Goal: Task Accomplishment & Management: Complete application form

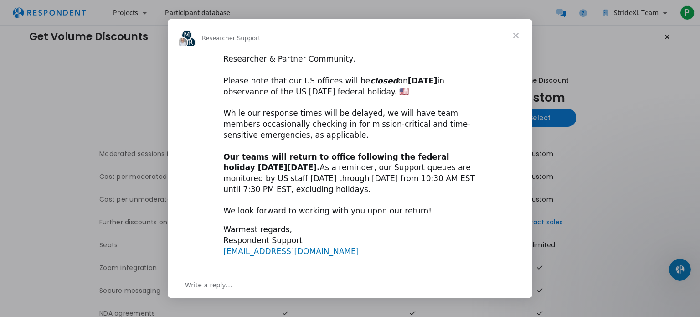
scroll to position [14, 0]
click at [509, 32] on span "Close" at bounding box center [516, 35] width 33 height 33
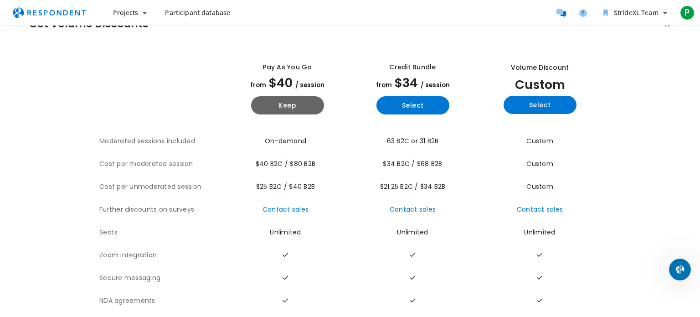
scroll to position [28, 0]
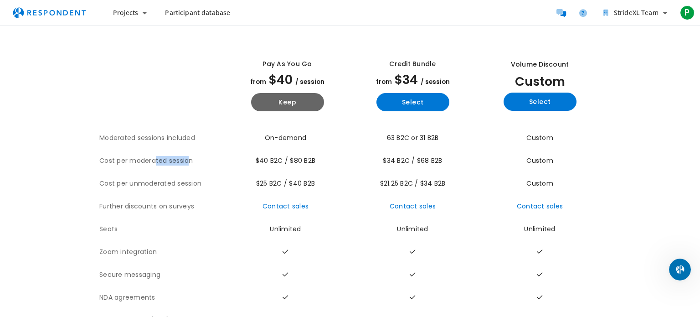
drag, startPoint x: 150, startPoint y: 160, endPoint x: 184, endPoint y: 164, distance: 34.4
click at [184, 164] on th "Cost per moderated session" at bounding box center [161, 161] width 125 height 23
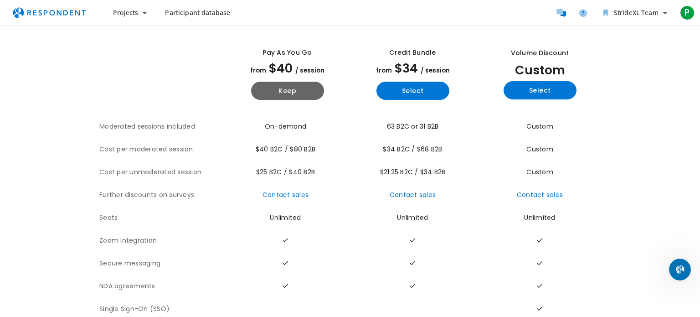
scroll to position [42, 0]
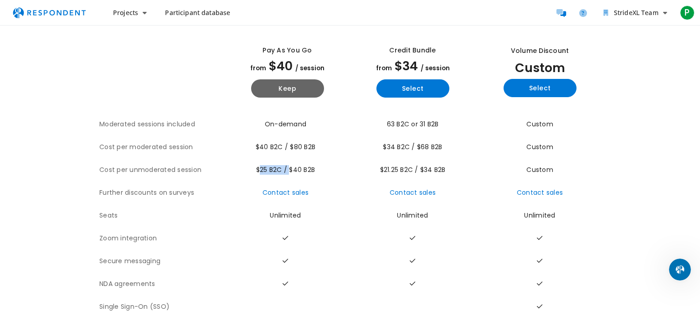
drag, startPoint x: 232, startPoint y: 170, endPoint x: 287, endPoint y: 170, distance: 55.6
click at [287, 170] on td "$25 B2C / $40 B2B" at bounding box center [287, 170] width 125 height 23
click at [287, 170] on span "$25 B2C / $40 B2B" at bounding box center [285, 169] width 59 height 9
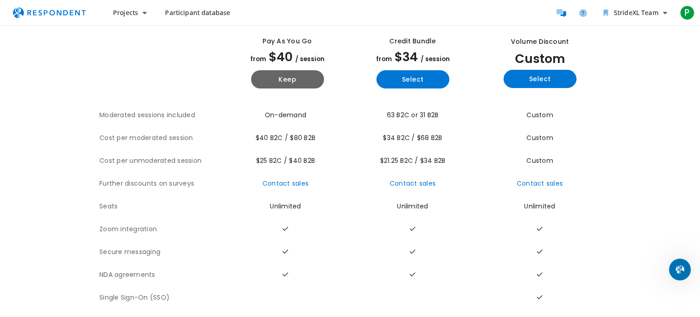
scroll to position [44, 0]
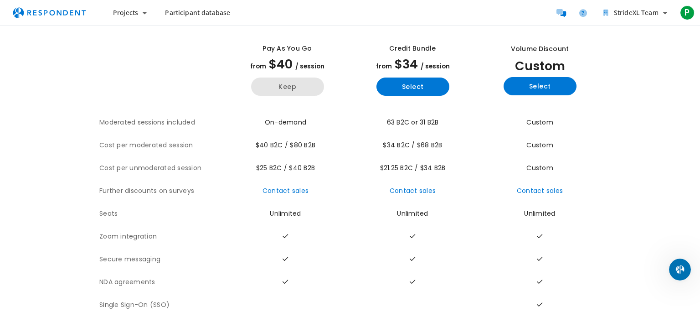
drag, startPoint x: 291, startPoint y: 85, endPoint x: 288, endPoint y: 91, distance: 6.7
click at [288, 91] on button "Keep" at bounding box center [287, 87] width 73 height 18
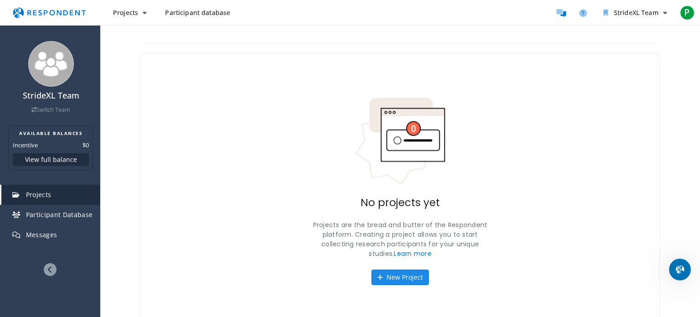
click at [419, 274] on button "New Project" at bounding box center [400, 278] width 57 height 16
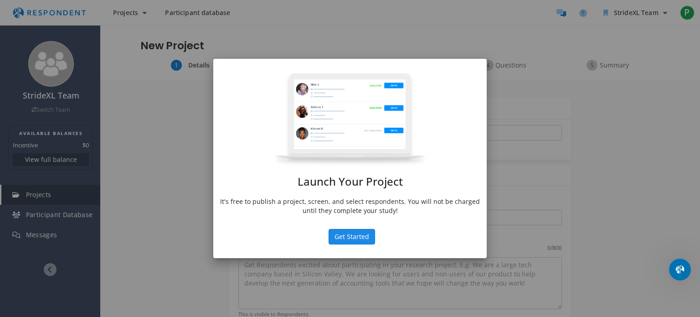
click at [356, 241] on button "Get Started" at bounding box center [352, 237] width 47 height 16
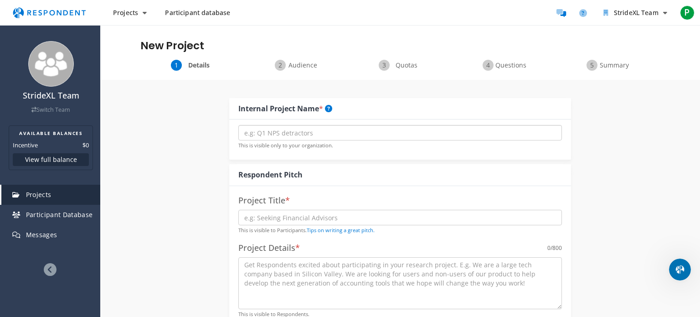
click at [275, 135] on input "text" at bounding box center [400, 133] width 324 height 16
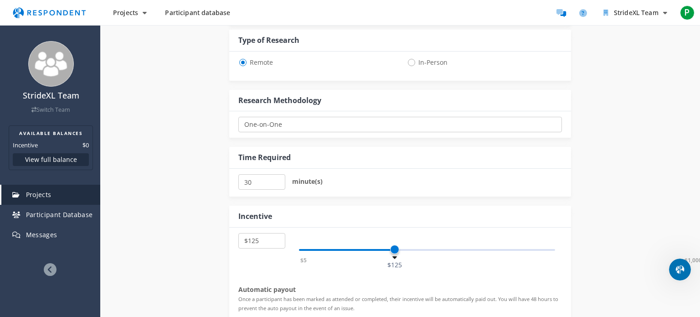
scroll to position [356, 0]
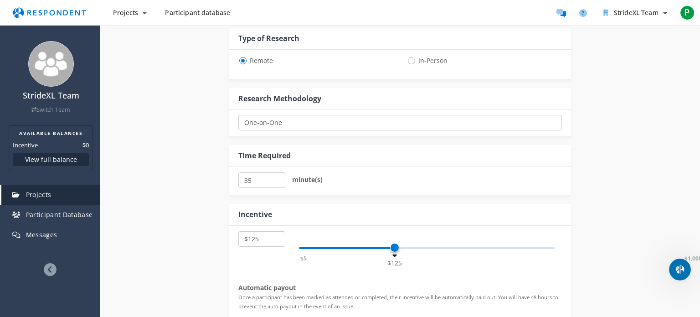
click at [275, 175] on input "35" at bounding box center [261, 180] width 47 height 16
click at [275, 175] on input "40" at bounding box center [261, 180] width 47 height 16
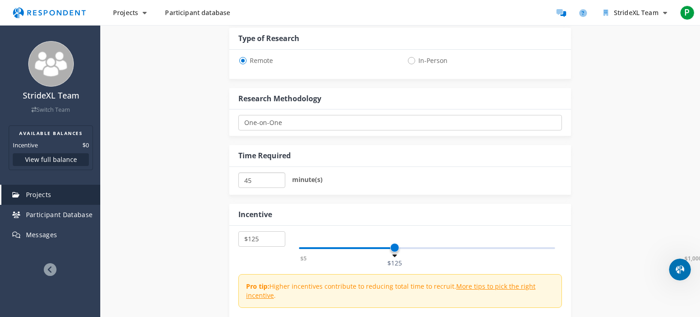
click at [275, 175] on input "45" at bounding box center [261, 180] width 47 height 16
click at [275, 175] on input "50" at bounding box center [261, 180] width 47 height 16
click at [275, 175] on input "55" at bounding box center [261, 180] width 47 height 16
type input "60"
click at [275, 175] on input "60" at bounding box center [261, 180] width 47 height 16
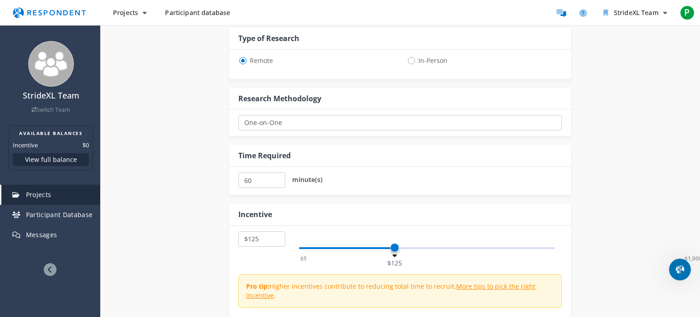
click at [164, 238] on div "Internal Project Name * This is visible only to your organization. Respondent P…" at bounding box center [401, 77] width 534 height 706
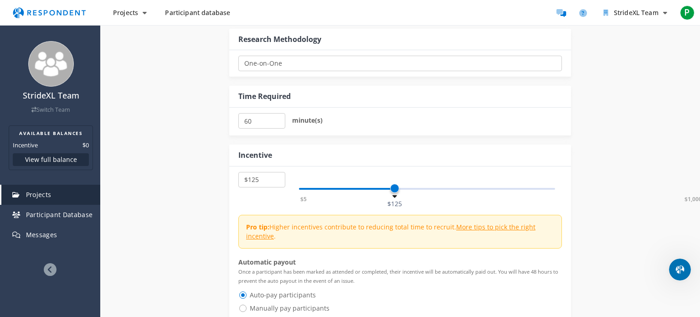
scroll to position [418, 0]
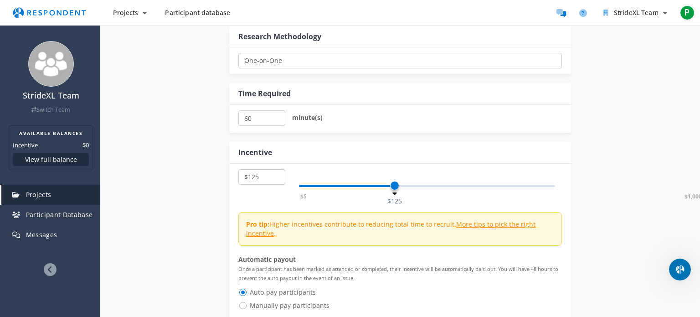
click at [269, 176] on select "$5 $10 $15 $20 $25 $30 $35 $40 $45 $50 $55 $60 $65 $70 $75 $80 $85 $90 $95 $100…" at bounding box center [261, 177] width 47 height 16
select select "number:70"
click at [238, 169] on select "$5 $10 $15 $20 $25 $30 $35 $40 $45 $50 $55 $60 $65 $70 $75 $80 $85 $90 $95 $100…" at bounding box center [261, 177] width 47 height 16
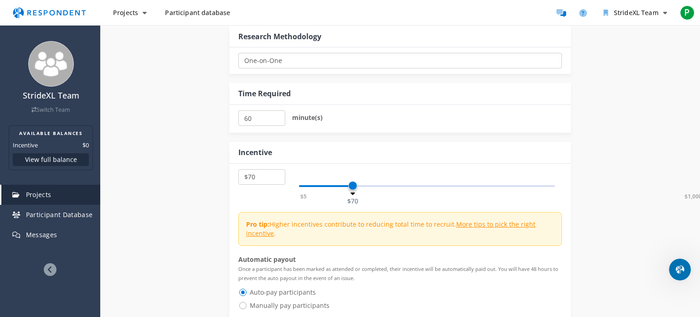
click at [219, 146] on div "Internal Project Name * This is visible only to your organization. Respondent P…" at bounding box center [401, 15] width 534 height 706
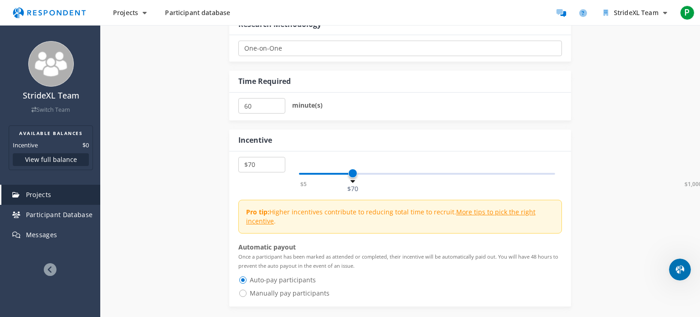
scroll to position [429, 0]
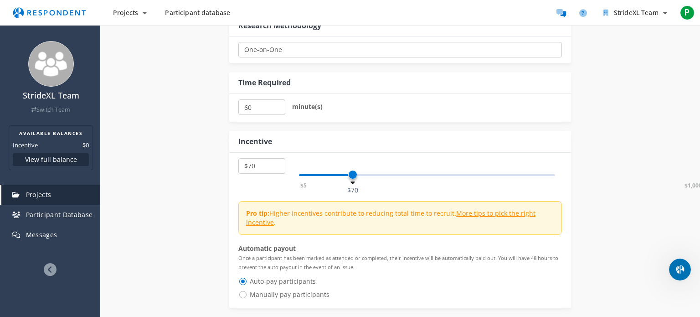
click at [260, 298] on span "Manually pay participants" at bounding box center [283, 294] width 91 height 11
click at [244, 297] on input "Manually pay participants" at bounding box center [241, 294] width 6 height 6
radio input "true"
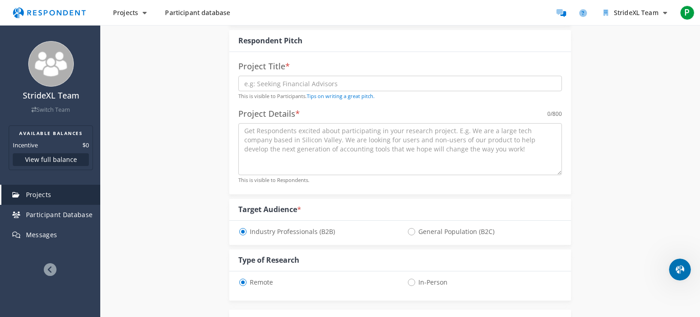
scroll to position [129, 0]
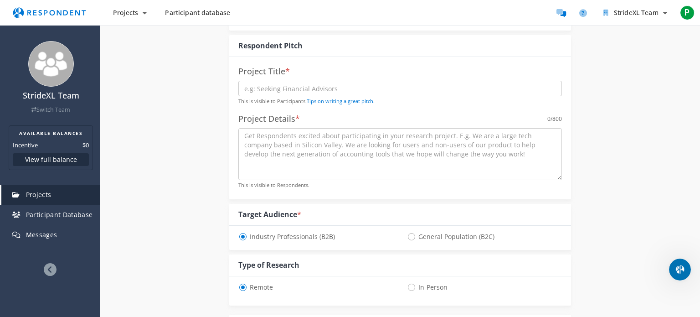
click at [456, 238] on span "General Population (B2C)" at bounding box center [451, 236] width 88 height 11
click at [413, 238] on input "General Population (B2C)" at bounding box center [410, 236] width 6 height 6
radio input "true"
select select "number:70"
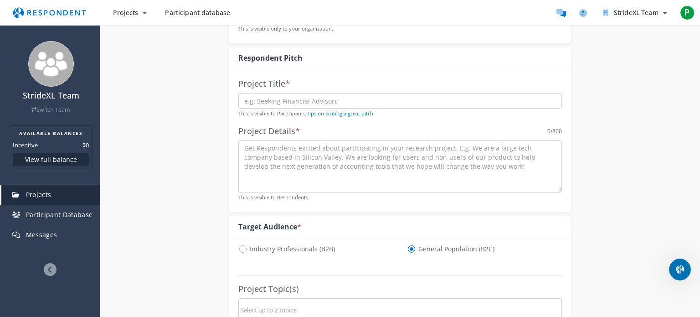
scroll to position [110, 0]
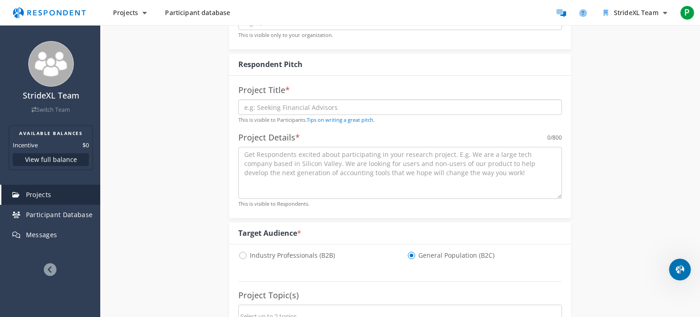
click at [274, 109] on input "text" at bounding box center [400, 107] width 324 height 16
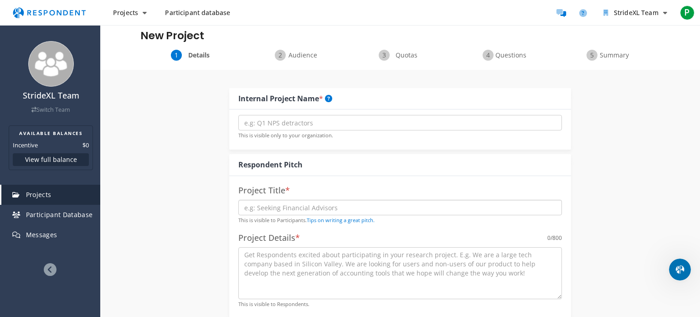
scroll to position [7, 0]
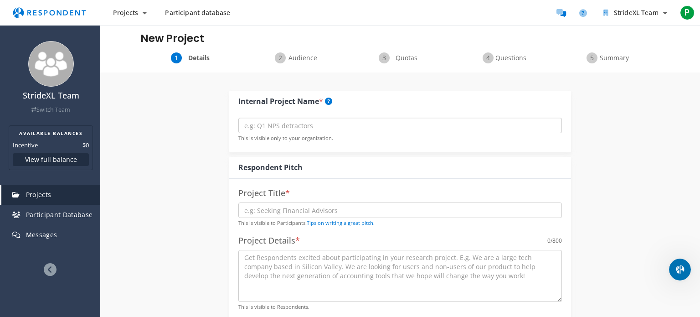
click at [294, 125] on input "text" at bounding box center [400, 126] width 324 height 16
click at [261, 122] on input "text" at bounding box center [400, 126] width 324 height 16
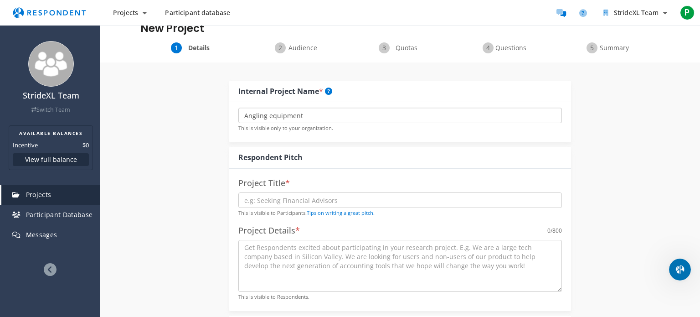
scroll to position [21, 0]
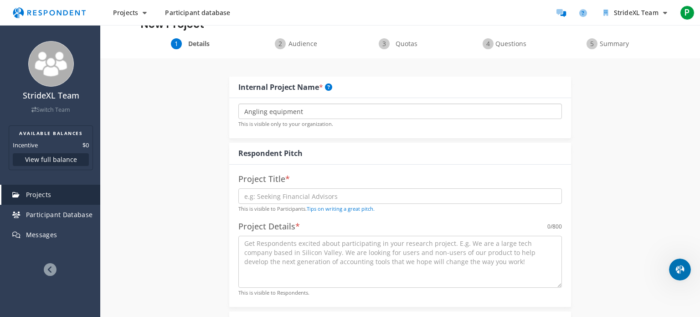
type input "Angling equipment"
click at [409, 194] on input "text" at bounding box center [400, 196] width 324 height 16
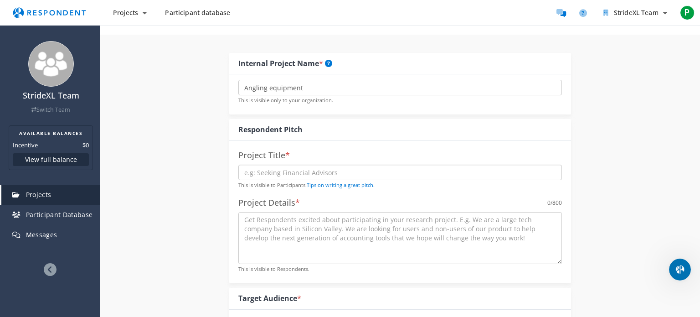
scroll to position [46, 0]
drag, startPoint x: 331, startPoint y: 86, endPoint x: 189, endPoint y: 70, distance: 142.3
click at [256, 176] on input "text" at bounding box center [400, 172] width 324 height 16
paste input "Angling equipment"
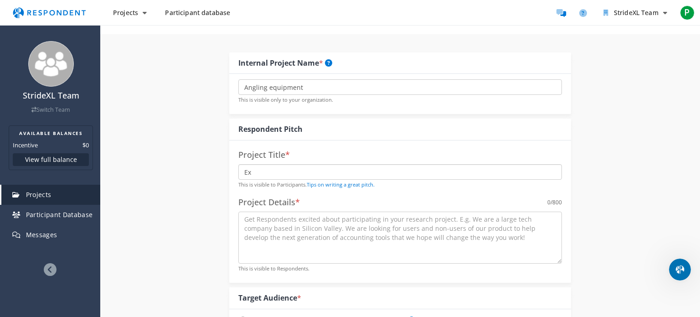
type input "E"
paste input "Angling equipment"
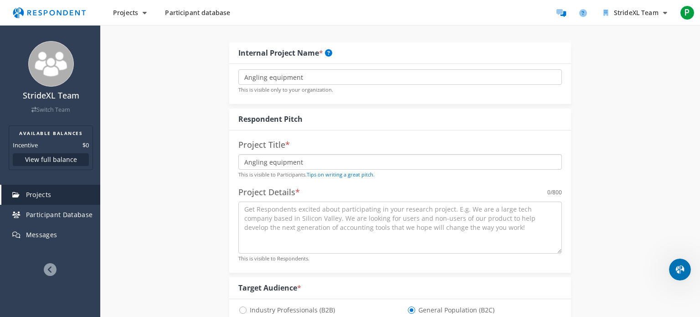
scroll to position [60, 0]
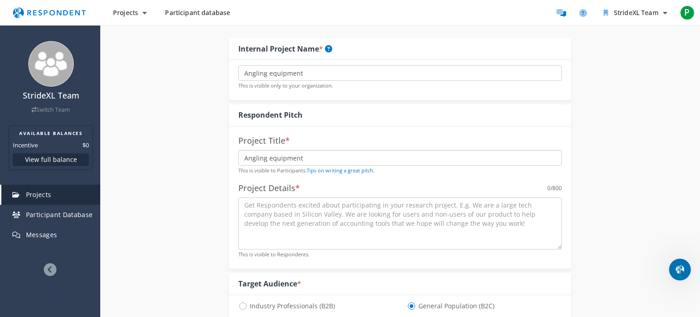
type input "Angling equipment"
click at [349, 214] on textarea at bounding box center [400, 223] width 324 height 52
click at [325, 159] on input "Angling equipment" at bounding box center [400, 158] width 324 height 16
click at [287, 160] on input "Angling equipment" at bounding box center [400, 158] width 324 height 16
click at [277, 218] on textarea "To enrich screen reader interactions, please activate Accessibility in Grammarl…" at bounding box center [400, 223] width 324 height 52
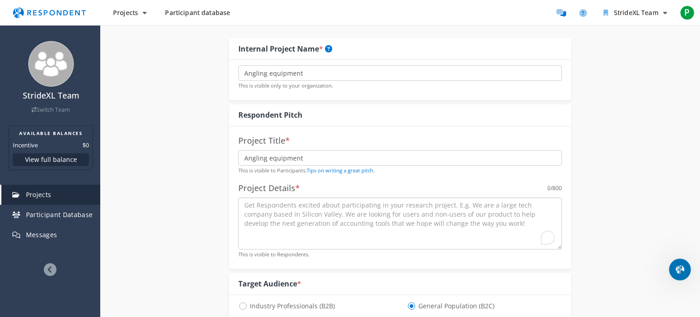
paste textarea "The goal of the study is to gather in-depth feedback from experienced anglers a…"
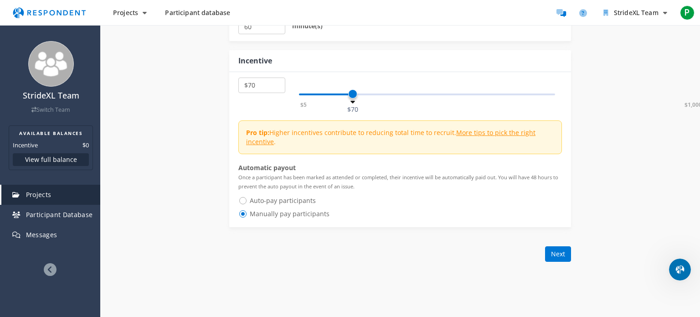
scroll to position [603, 0]
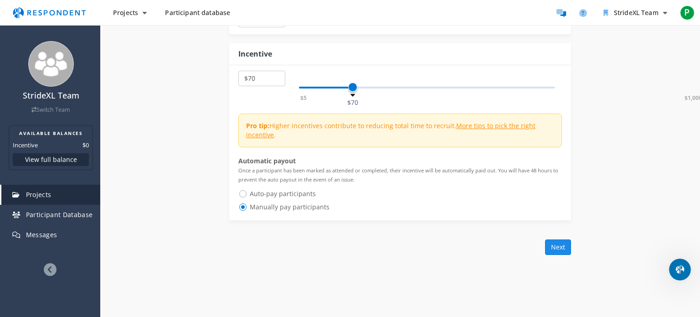
type textarea "The goal of the study is to gather in-depth feedback from experienced anglers a…"
click at [555, 242] on button "Next" at bounding box center [558, 247] width 26 height 16
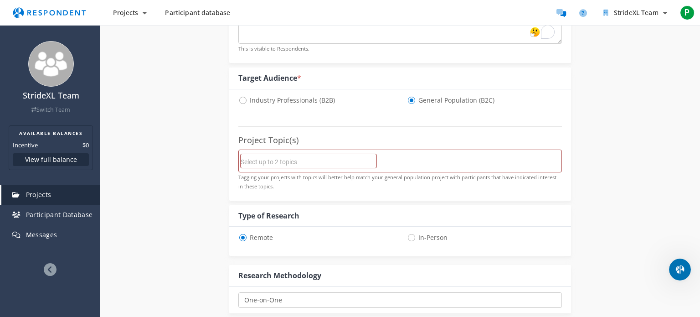
scroll to position [204, 0]
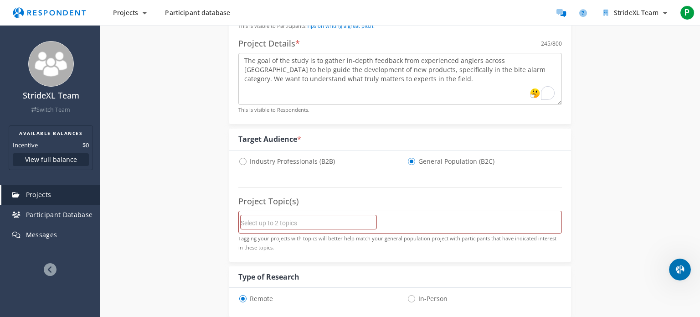
click at [306, 220] on input "Select up to 2 topics" at bounding box center [309, 223] width 136 height 16
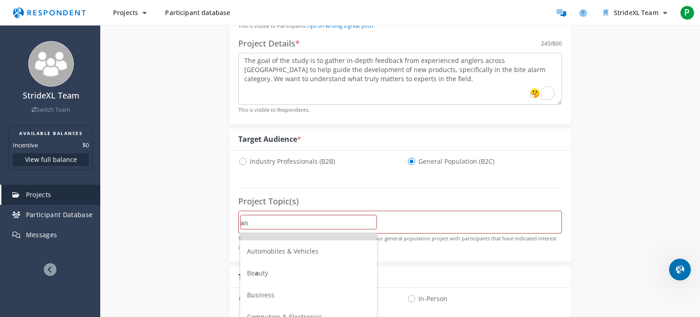
scroll to position [0, 0]
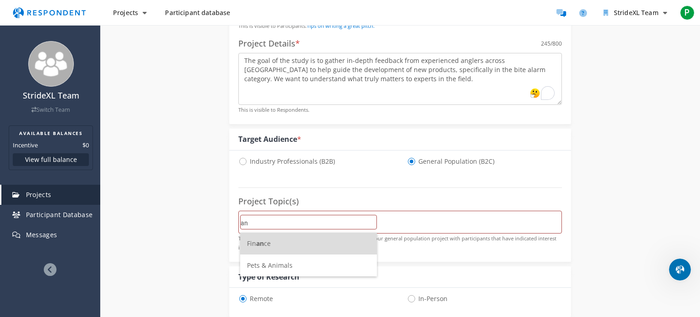
type input "a"
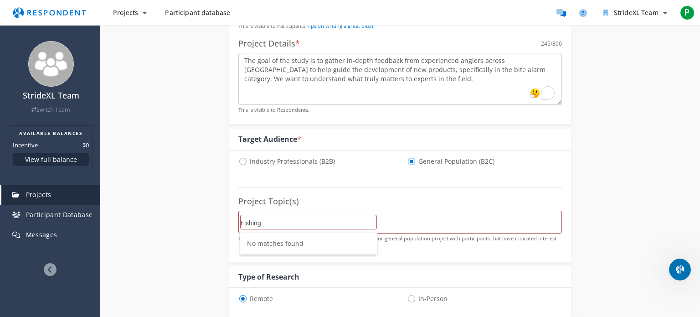
type input "Fishing"
click at [420, 198] on div "Project Topic(s)" at bounding box center [400, 201] width 324 height 18
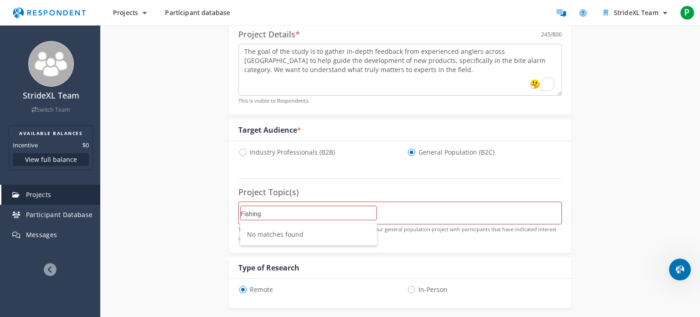
click at [305, 212] on input "Fishing" at bounding box center [309, 214] width 136 height 16
click at [315, 233] on li "No matches found" at bounding box center [308, 234] width 137 height 22
click at [411, 236] on p "Tagging your projects with topics will better help match your general populatio…" at bounding box center [400, 233] width 324 height 18
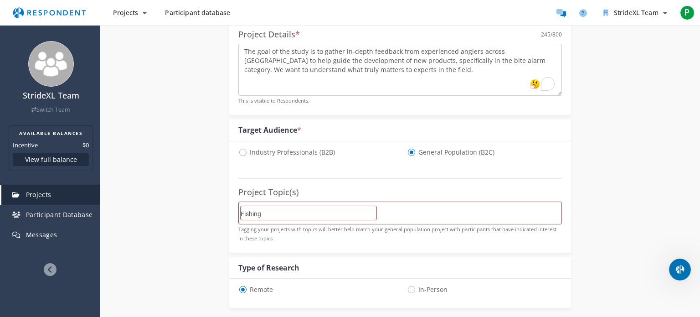
click at [322, 216] on input "Fishing" at bounding box center [309, 214] width 136 height 16
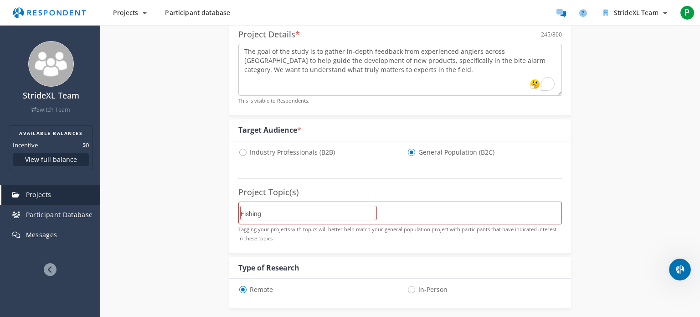
drag, startPoint x: 328, startPoint y: 225, endPoint x: 332, endPoint y: 243, distance: 18.1
click at [332, 243] on fieldset "Project Topic(s) Fishing Tagging your projects with topics will better help mat…" at bounding box center [400, 203] width 324 height 87
drag, startPoint x: 319, startPoint y: 233, endPoint x: 307, endPoint y: 225, distance: 14.4
click at [307, 225] on p "Tagging your projects with topics will better help match your general populatio…" at bounding box center [400, 233] width 324 height 18
click at [307, 226] on small "Tagging your projects with topics will better help match your general populatio…" at bounding box center [397, 234] width 318 height 16
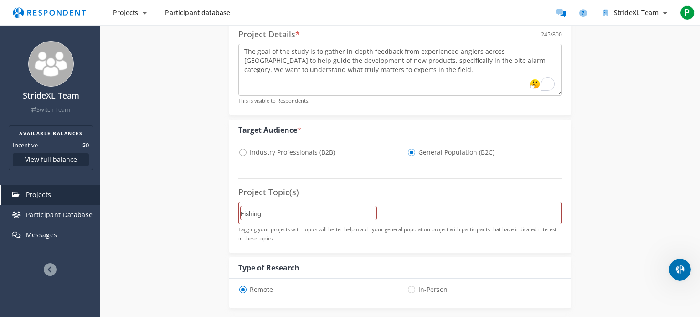
click at [419, 205] on md-chips-wrap "Fishing" at bounding box center [400, 213] width 324 height 23
click at [410, 211] on md-chips-wrap "Fishing" at bounding box center [400, 213] width 324 height 23
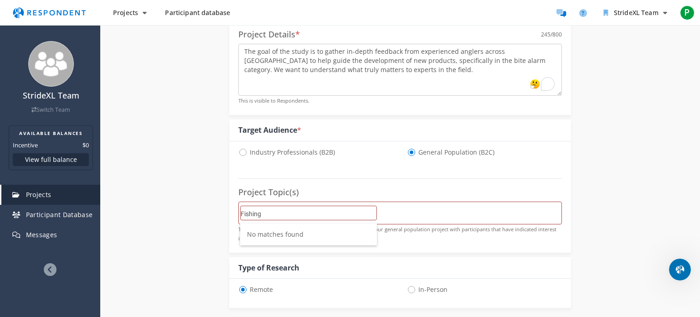
drag, startPoint x: 314, startPoint y: 218, endPoint x: 136, endPoint y: 212, distance: 178.4
click at [136, 212] on div "Internal Project Name * Angling equipment This is visible only to your organiza…" at bounding box center [401, 279] width 534 height 826
click at [261, 270] on li "Other" at bounding box center [308, 276] width 137 height 22
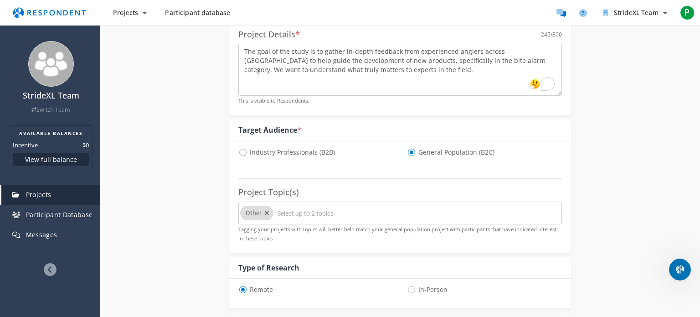
scroll to position [0, 0]
click at [312, 207] on input "Select up to 2 topics" at bounding box center [345, 214] width 137 height 16
type input "ň"
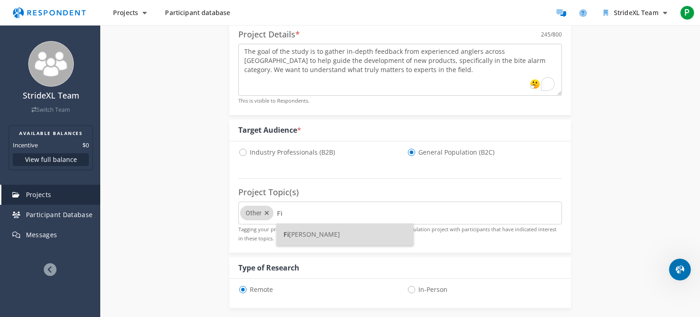
type input "F"
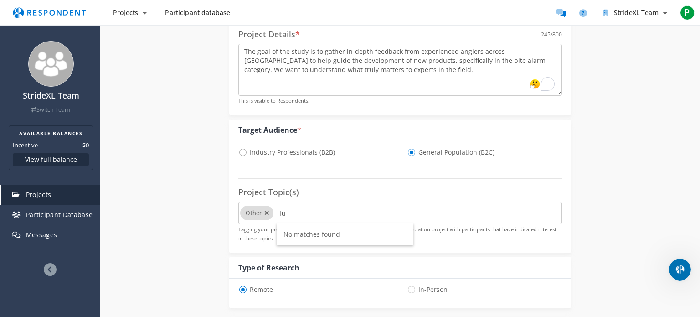
type input "H"
click at [333, 232] on li "Business" at bounding box center [345, 233] width 137 height 22
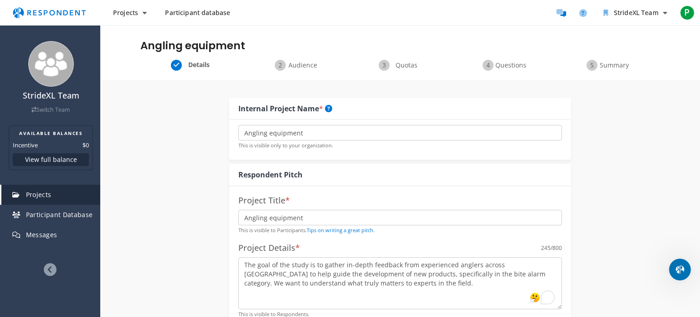
scroll to position [213, 0]
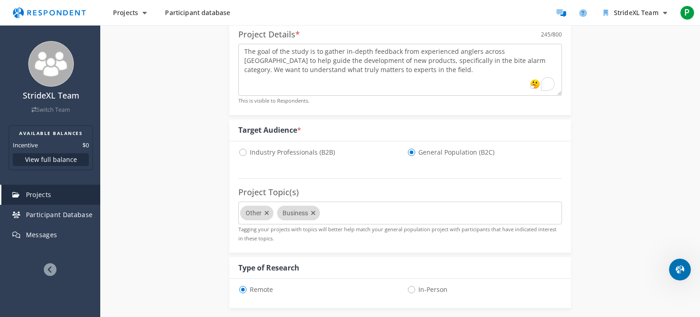
click at [343, 215] on md-chips-wrap "Other Business" at bounding box center [400, 213] width 324 height 23
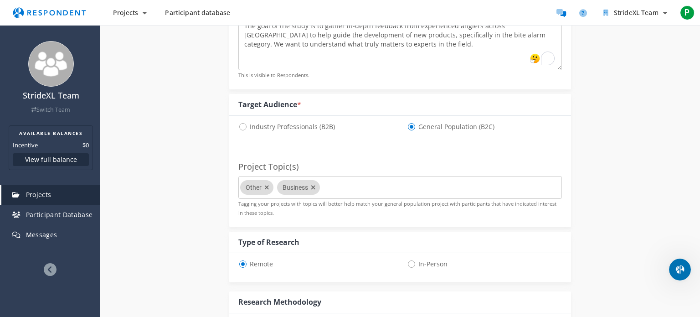
scroll to position [244, 0]
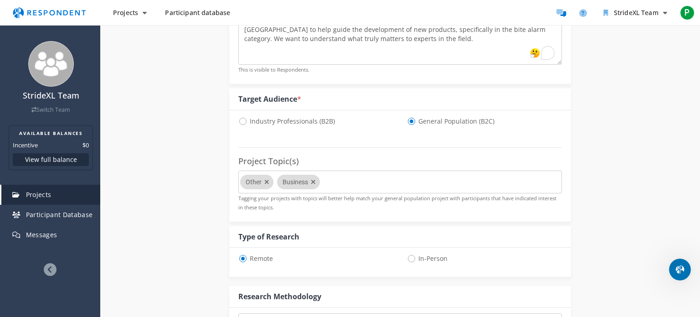
click at [345, 186] on md-chips-wrap "Other Business" at bounding box center [400, 182] width 324 height 23
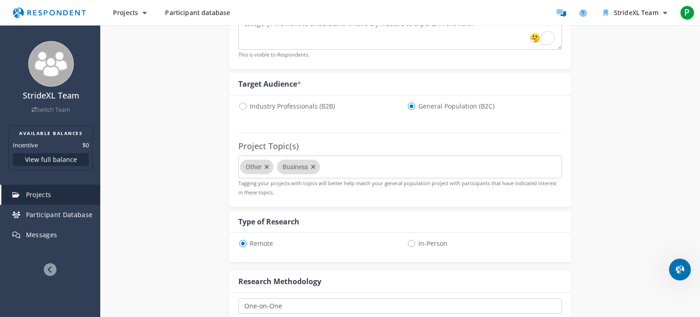
scroll to position [260, 0]
click at [357, 164] on md-chips-wrap "Other Business" at bounding box center [400, 166] width 324 height 23
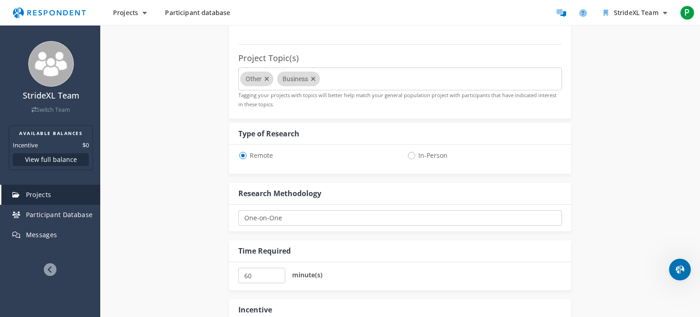
scroll to position [340, 0]
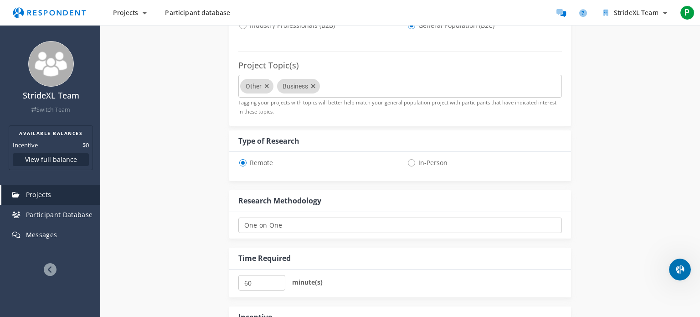
click at [332, 83] on md-chips-wrap "Other Business" at bounding box center [400, 86] width 324 height 23
click at [267, 88] on icon "Remove Other" at bounding box center [266, 86] width 13 height 15
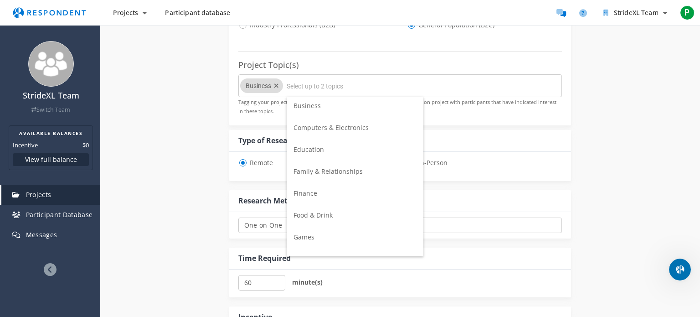
scroll to position [0, 0]
click at [316, 92] on input "Select up to 2 topics" at bounding box center [355, 86] width 137 height 16
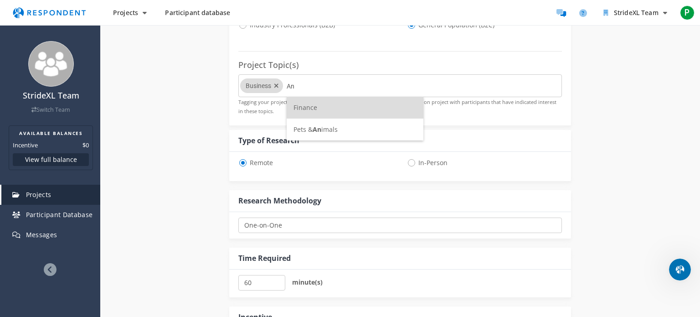
type input "A"
type input "F"
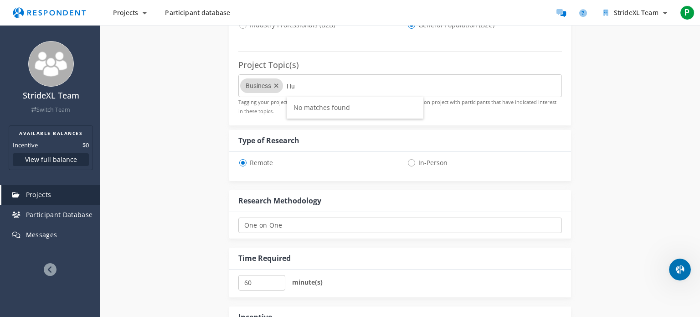
type input "H"
type input "F"
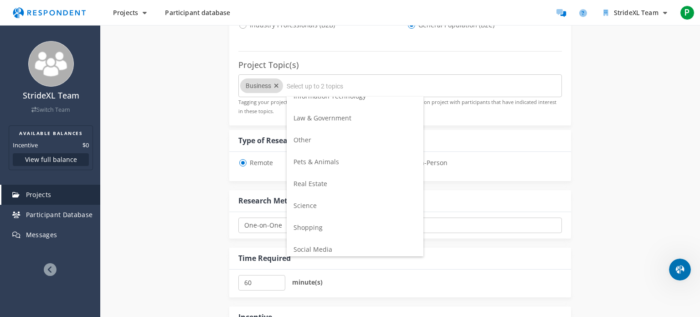
scroll to position [275, 0]
click at [299, 138] on span "Other" at bounding box center [303, 139] width 18 height 9
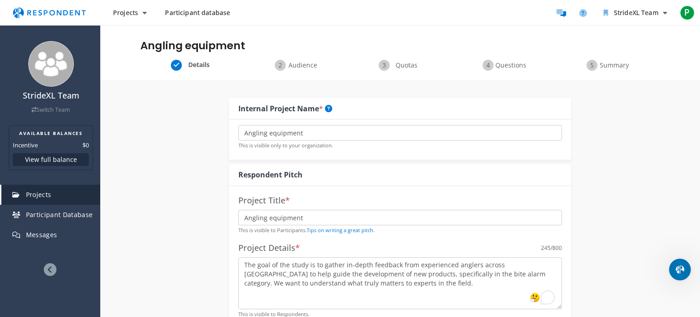
scroll to position [340, 0]
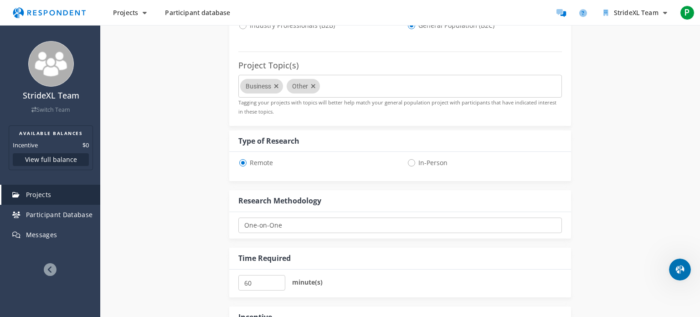
drag, startPoint x: 322, startPoint y: 88, endPoint x: 343, endPoint y: 88, distance: 21.5
click at [340, 88] on md-chips-wrap "Business Other" at bounding box center [400, 86] width 324 height 23
click at [346, 86] on md-chips-wrap "Business Other" at bounding box center [400, 86] width 324 height 23
click at [313, 85] on icon "Remove Other" at bounding box center [313, 86] width 13 height 15
click at [313, 85] on input "Select up to 2 topics" at bounding box center [355, 87] width 137 height 16
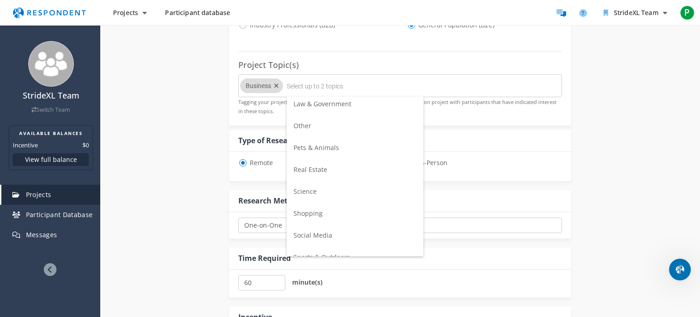
scroll to position [321, 0]
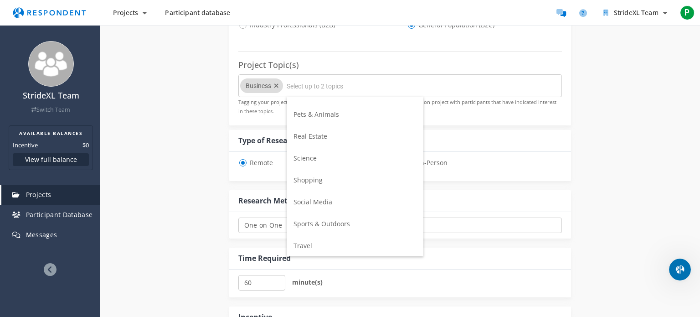
click at [331, 222] on span "Sports & Outdoors" at bounding box center [322, 223] width 57 height 9
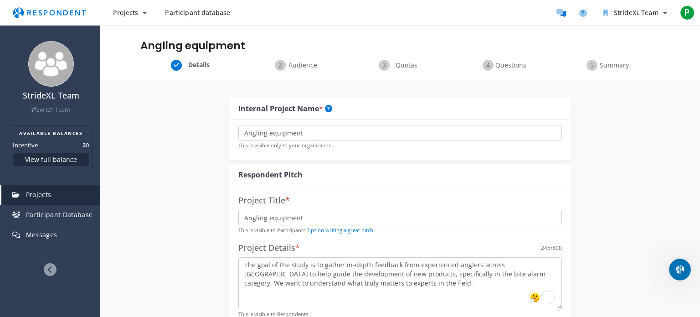
scroll to position [340, 0]
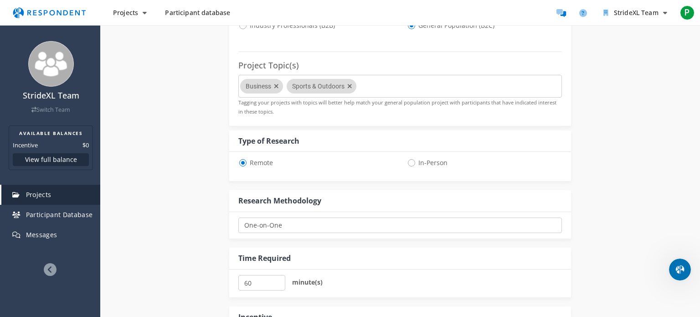
click at [383, 82] on md-chips-wrap "Business Sports & Outdoors" at bounding box center [400, 86] width 324 height 23
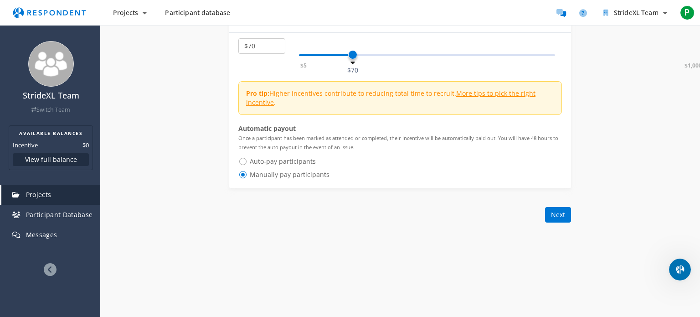
scroll to position [663, 0]
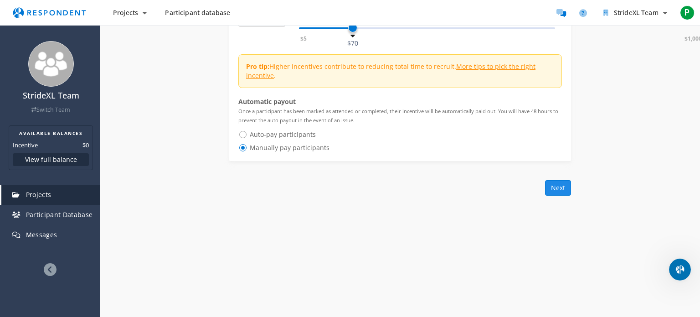
click at [559, 184] on button "Next" at bounding box center [558, 188] width 26 height 16
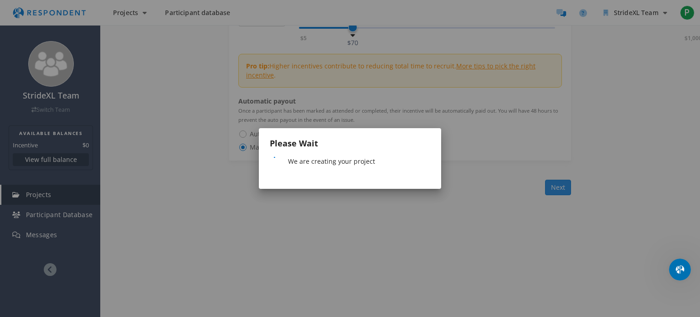
scroll to position [0, 0]
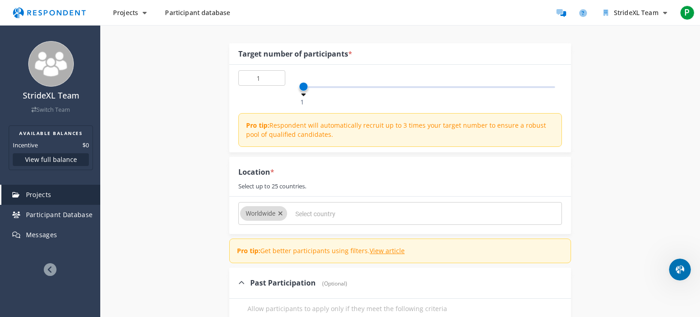
scroll to position [108, 0]
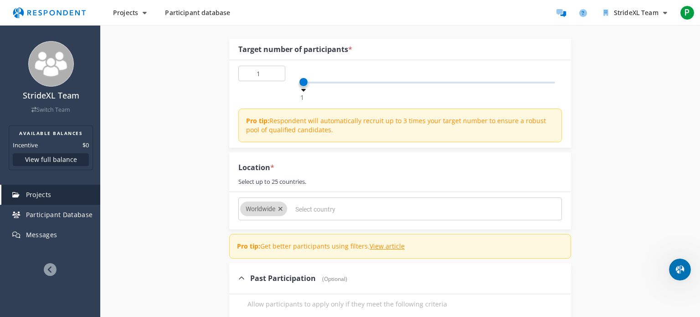
click at [281, 207] on icon "Remove Worldwide" at bounding box center [280, 209] width 5 height 6
click at [294, 209] on div at bounding box center [361, 209] width 141 height 15
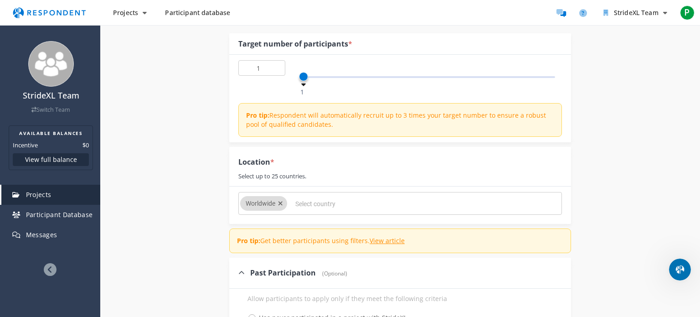
scroll to position [128, 0]
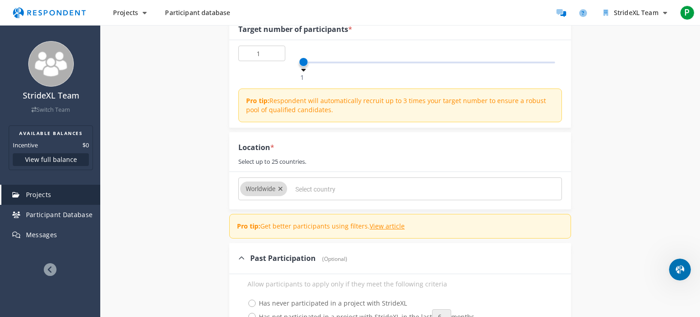
click at [280, 186] on icon "Remove Worldwide" at bounding box center [280, 189] width 5 height 6
click at [306, 188] on input "Select country" at bounding box center [363, 189] width 137 height 16
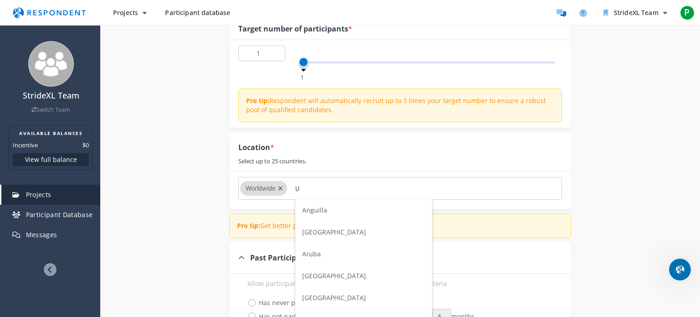
scroll to position [0, 0]
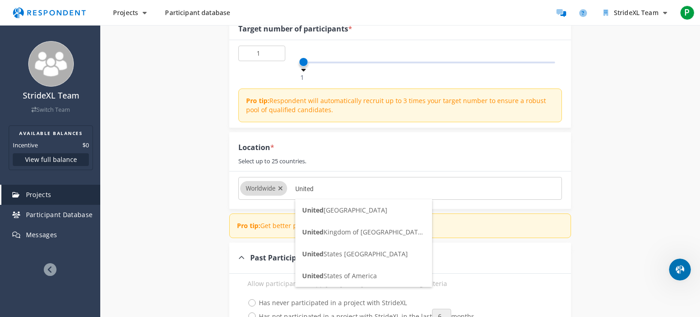
type input "United"
click at [343, 231] on span "United Kingdom of [GEOGRAPHIC_DATA] and [GEOGRAPHIC_DATA]" at bounding box center [403, 232] width 202 height 9
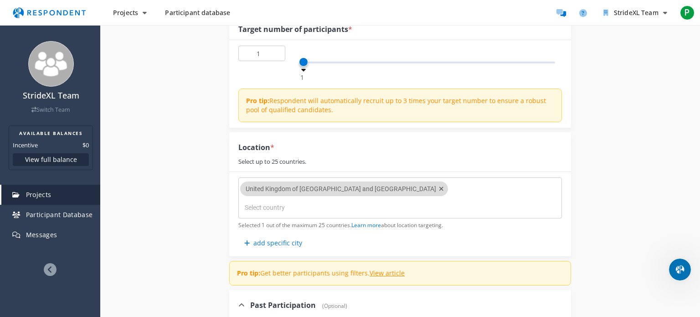
scroll to position [137, 0]
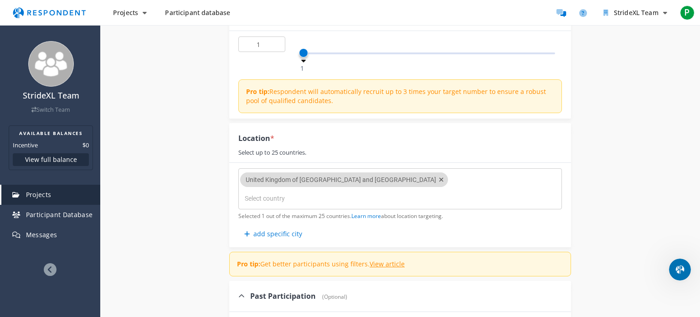
click at [382, 191] on input "Select country" at bounding box center [313, 199] width 137 height 16
type input "[GEOGRAPHIC_DATA]"
click at [441, 207] on li "[GEOGRAPHIC_DATA]" at bounding box center [483, 201] width 137 height 22
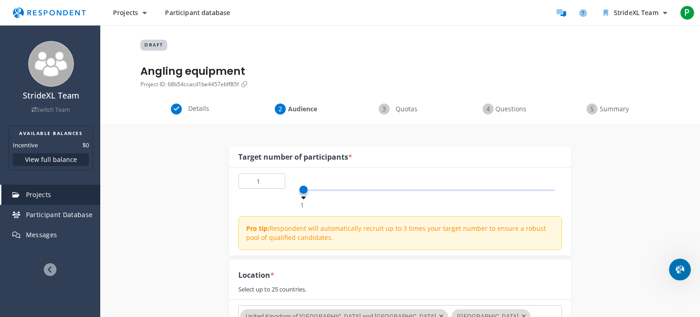
scroll to position [137, 0]
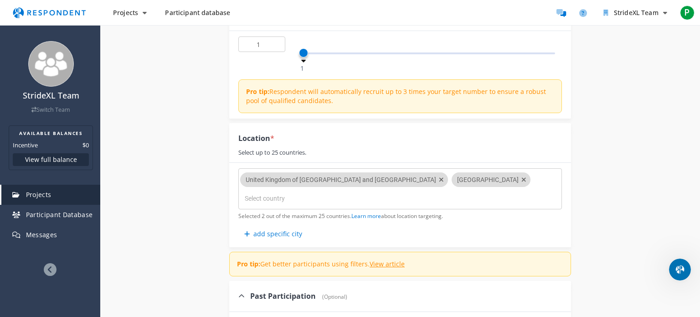
click at [477, 171] on md-chips-wrap "United Kingdom of [GEOGRAPHIC_DATA] and [GEOGRAPHIC_DATA] [GEOGRAPHIC_DATA]" at bounding box center [400, 188] width 324 height 41
click at [473, 191] on md-chips-wrap "United Kingdom of [GEOGRAPHIC_DATA] and [GEOGRAPHIC_DATA] [GEOGRAPHIC_DATA]" at bounding box center [400, 188] width 324 height 41
click at [452, 201] on md-chips-wrap "United Kingdom of [GEOGRAPHIC_DATA] and [GEOGRAPHIC_DATA] [GEOGRAPHIC_DATA]" at bounding box center [400, 188] width 324 height 41
click at [249, 194] on input "Select country" at bounding box center [313, 199] width 137 height 16
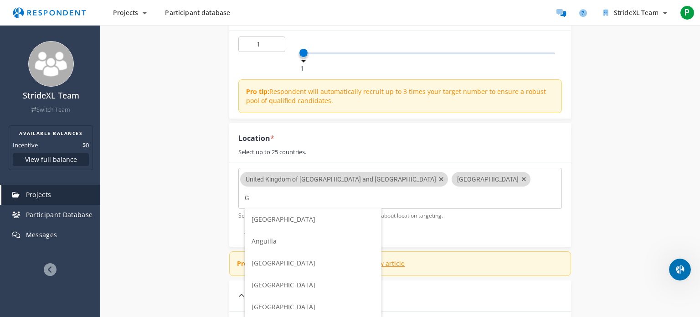
scroll to position [0, 0]
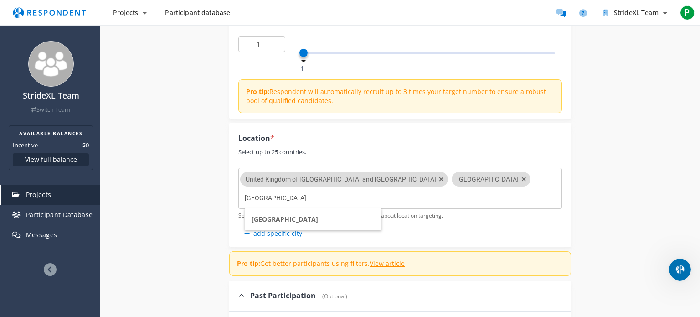
type input "[GEOGRAPHIC_DATA]"
click at [278, 230] on li "[GEOGRAPHIC_DATA]" at bounding box center [313, 219] width 137 height 22
click at [327, 197] on input "Select country" at bounding box center [395, 199] width 137 height 16
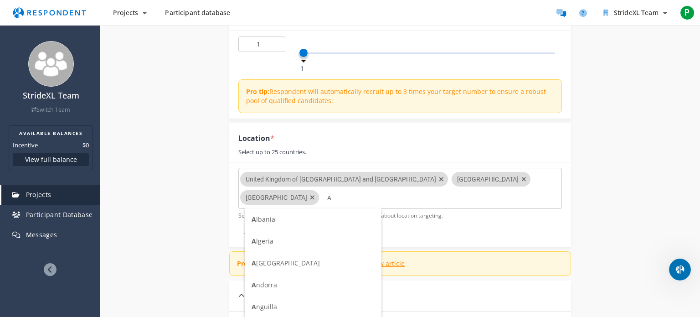
scroll to position [0, 0]
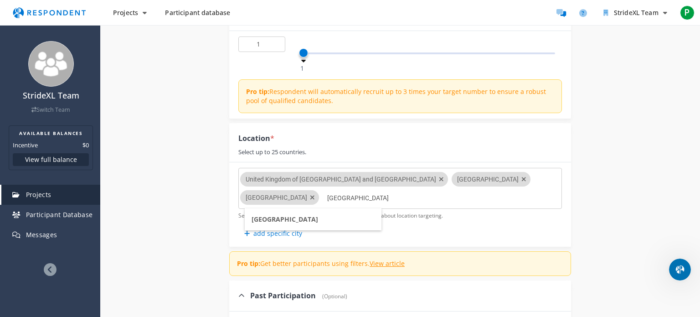
type input "[GEOGRAPHIC_DATA]"
click at [292, 214] on li "[GEOGRAPHIC_DATA]" at bounding box center [313, 219] width 137 height 22
type input "Netherl"
click at [294, 221] on li "Netherl ands" at bounding box center [313, 219] width 137 height 22
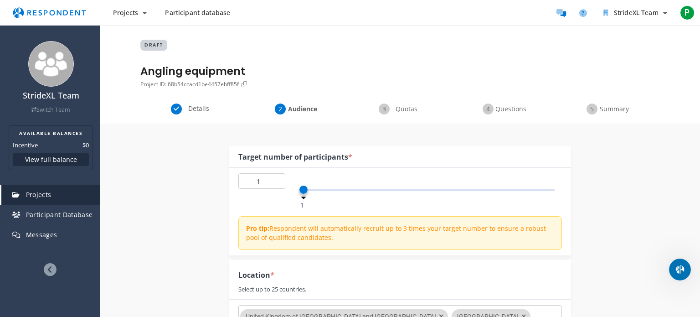
scroll to position [137, 0]
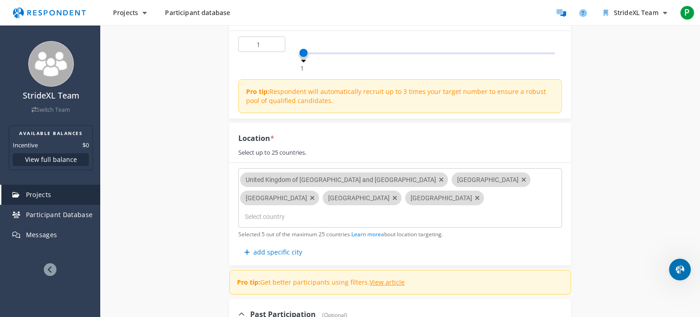
click at [311, 209] on input "Select country" at bounding box center [313, 217] width 137 height 16
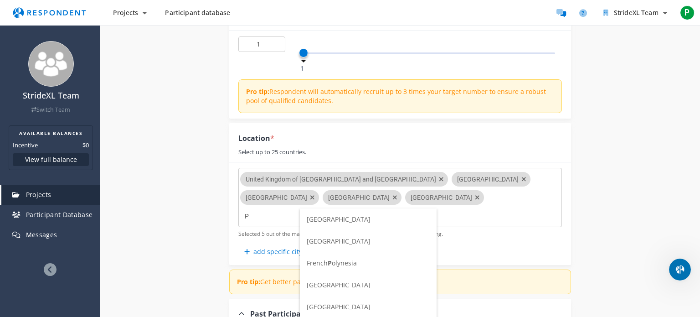
scroll to position [0, 0]
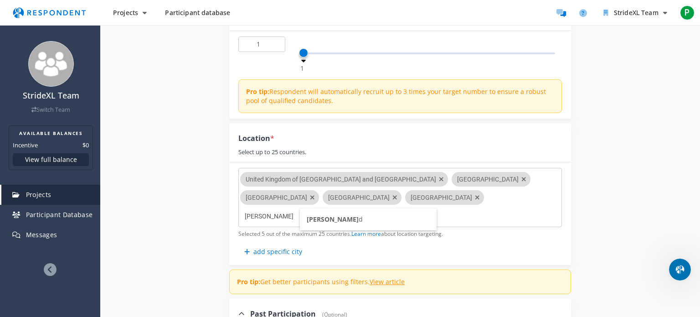
type input "[PERSON_NAME]"
click at [390, 214] on li "[PERSON_NAME] d" at bounding box center [368, 219] width 137 height 22
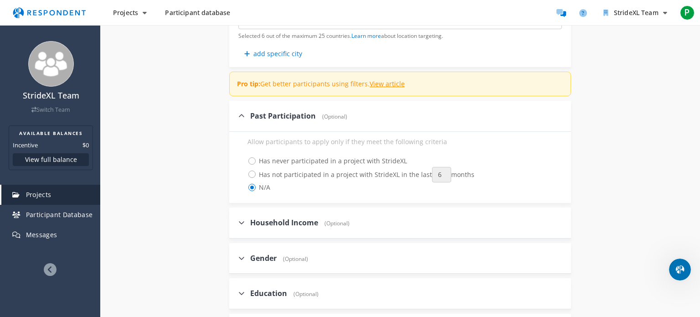
scroll to position [336, 0]
click at [268, 217] on span "Household Income" at bounding box center [284, 222] width 68 height 10
click at [235, 219] on input "Household Income (Optional)" at bounding box center [232, 222] width 6 height 6
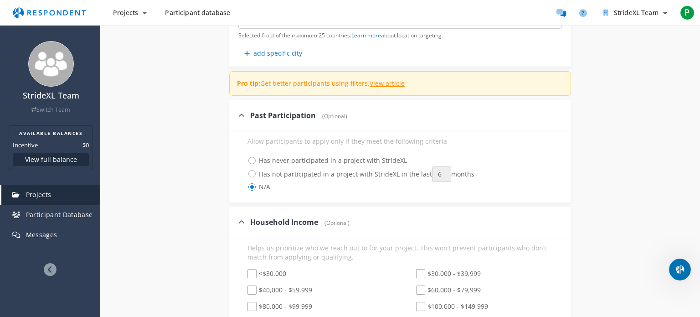
click at [268, 217] on span "Household Income" at bounding box center [284, 222] width 68 height 10
click at [235, 219] on input "Household Income (Optional)" at bounding box center [232, 222] width 6 height 6
checkbox input "false"
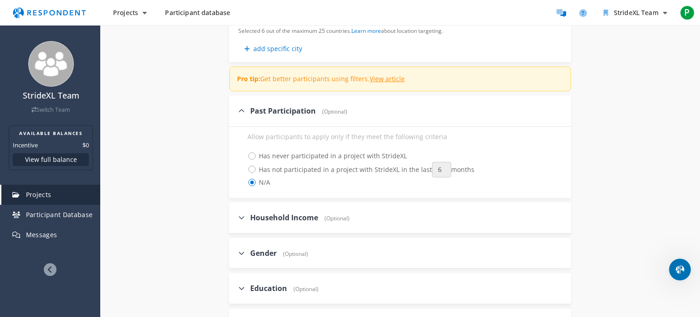
scroll to position [350, 0]
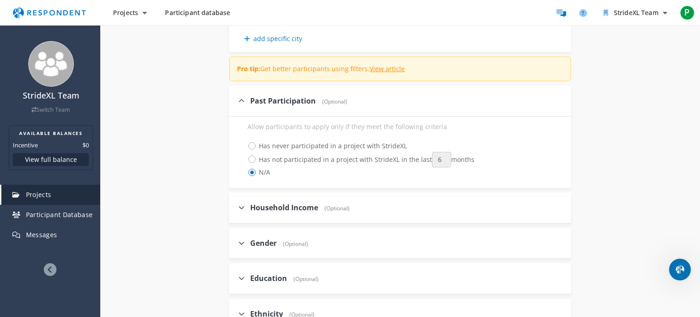
click at [256, 238] on span "Gender" at bounding box center [263, 243] width 26 height 10
click at [235, 240] on input "Gender (Optional)" at bounding box center [232, 243] width 6 height 6
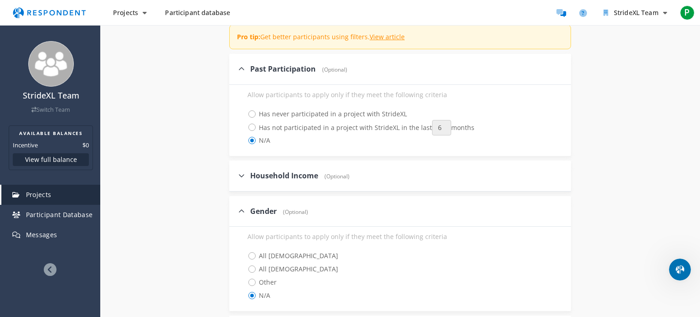
scroll to position [388, 0]
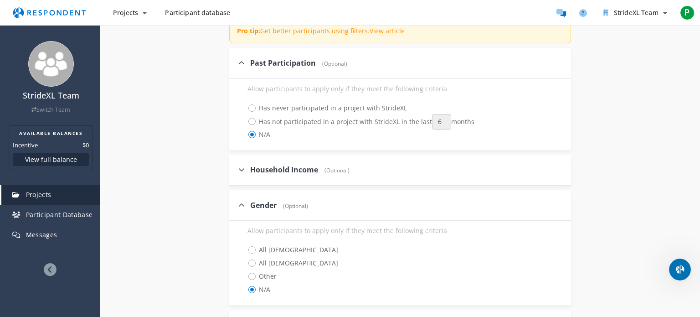
click at [263, 200] on span "Gender" at bounding box center [263, 205] width 26 height 10
click at [235, 202] on input "Gender (Optional)" at bounding box center [232, 205] width 6 height 6
checkbox input "false"
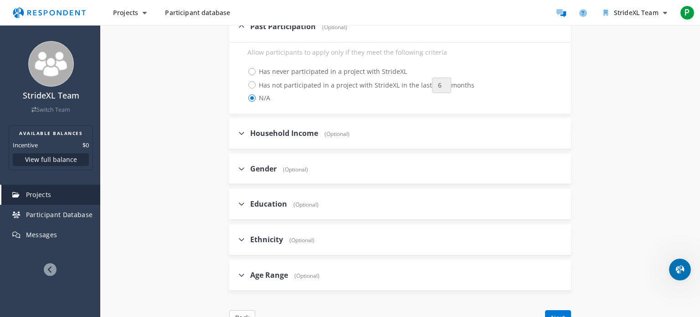
scroll to position [425, 0]
click at [259, 269] on span "Age Range" at bounding box center [269, 274] width 38 height 10
click at [235, 271] on input "Age Range (Optional)" at bounding box center [232, 274] width 6 height 6
click at [259, 269] on span "Age Range" at bounding box center [269, 274] width 38 height 10
click at [235, 271] on input "Age Range (Optional)" at bounding box center [232, 274] width 6 height 6
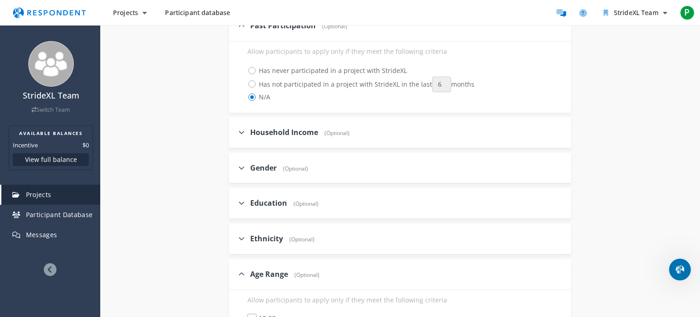
checkbox input "false"
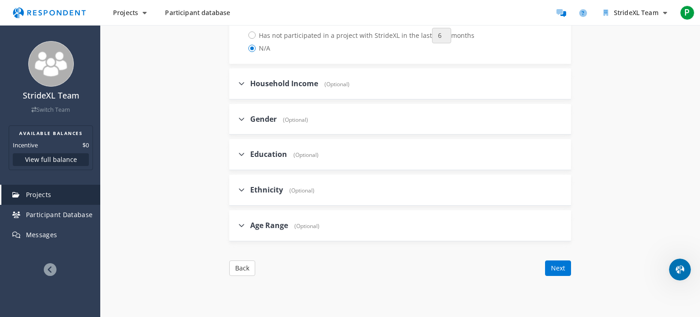
scroll to position [476, 0]
click at [568, 259] on button "Next" at bounding box center [558, 267] width 26 height 16
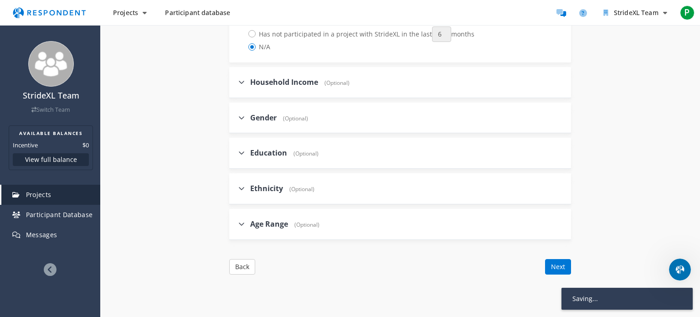
scroll to position [114, 0]
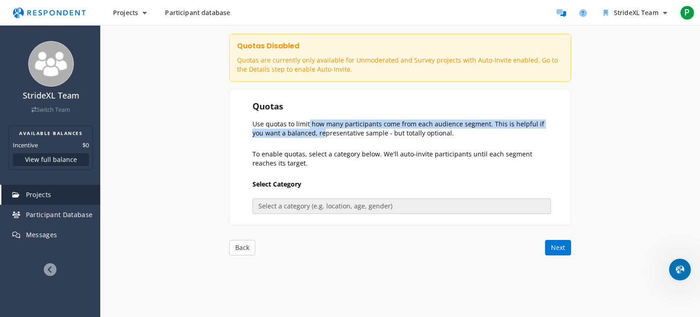
drag, startPoint x: 307, startPoint y: 123, endPoint x: 307, endPoint y: 138, distance: 15.0
click at [307, 138] on section "Quotas Use quotas to limit how many participants come from each audience segmen…" at bounding box center [400, 157] width 342 height 136
drag, startPoint x: 267, startPoint y: 124, endPoint x: 264, endPoint y: 129, distance: 6.1
click at [264, 131] on p "Use quotas to limit how many participants come from each audience segment. This…" at bounding box center [402, 128] width 299 height 18
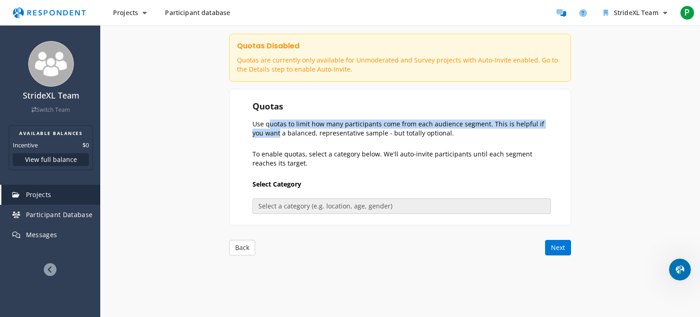
click at [264, 129] on p "Use quotas to limit how many participants come from each audience segment. This…" at bounding box center [402, 128] width 299 height 18
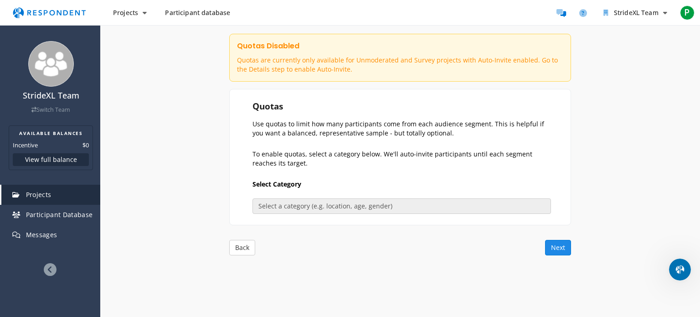
click at [556, 245] on button "Next" at bounding box center [558, 248] width 26 height 16
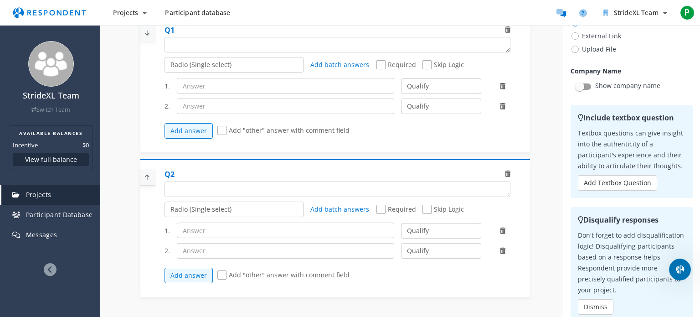
scroll to position [47, 0]
click at [246, 71] on select "Radio (Single select) Checkbox (Multi select) Multi-line text box Single-line t…" at bounding box center [235, 65] width 140 height 16
click at [223, 36] on div "Q1" at bounding box center [338, 32] width 346 height 12
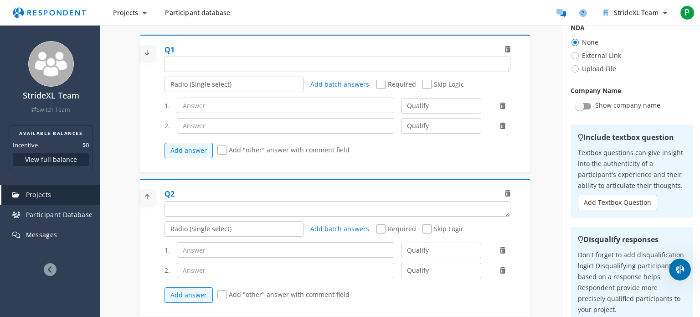
scroll to position [2, 0]
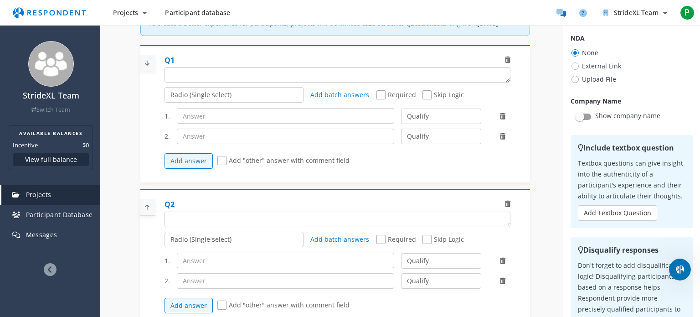
click at [178, 82] on textarea "Which of the following categories best describes your firm's total assets under…" at bounding box center [337, 74] width 345 height 15
paste textarea "A professional angler, competition participant, a former champion"
click at [255, 82] on textarea "Which of the following categories best describes your firm's total assets under…" at bounding box center [328, 74] width 327 height 15
click at [472, 81] on textarea "Which of the following categories best describes your firm's total assets under…" at bounding box center [328, 74] width 327 height 15
drag, startPoint x: 452, startPoint y: 86, endPoint x: 389, endPoint y: 71, distance: 65.5
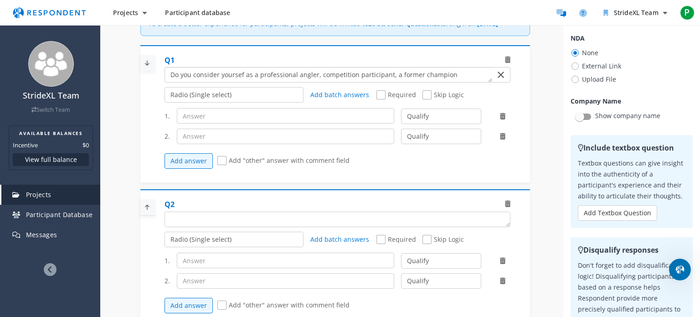
click at [389, 71] on div "Q1" at bounding box center [341, 69] width 353 height 28
type textarea "Do you consider yoursef as a professional angler, competition participant?"
click at [345, 122] on input "text" at bounding box center [286, 116] width 218 height 16
type input "Yes"
click at [245, 144] on input "text" at bounding box center [286, 137] width 218 height 16
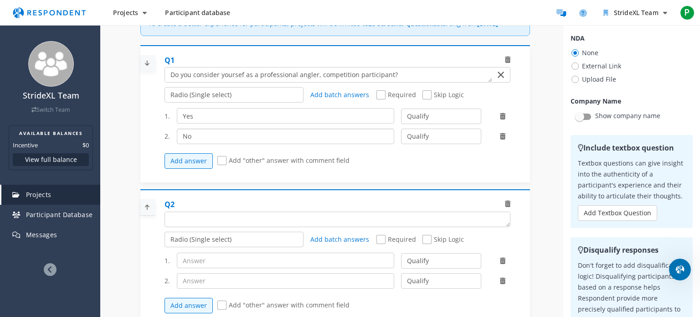
type input "No"
click at [379, 101] on span "Required" at bounding box center [397, 95] width 40 height 11
click at [379, 98] on input "Required" at bounding box center [380, 95] width 6 height 6
checkbox input "true"
click at [420, 124] on select "Qualify Disqualify" at bounding box center [441, 117] width 80 height 16
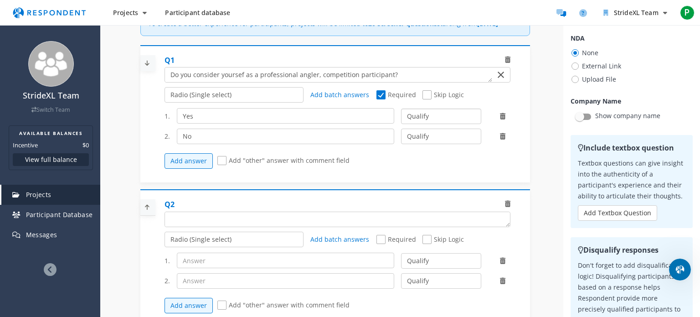
click at [420, 124] on select "Qualify Disqualify" at bounding box center [441, 117] width 80 height 16
click at [423, 144] on select "Qualify Disqualify" at bounding box center [441, 137] width 80 height 16
click at [401, 136] on select "Qualify Disqualify" at bounding box center [441, 137] width 80 height 16
click at [472, 143] on select "Qualify Disqualify" at bounding box center [441, 137] width 80 height 16
select select "number:2"
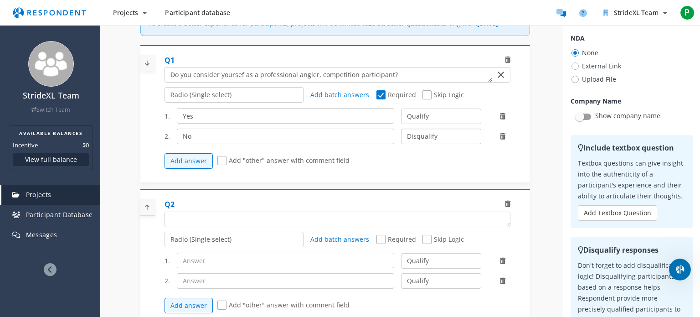
click at [401, 136] on select "Qualify Disqualify" at bounding box center [441, 137] width 80 height 16
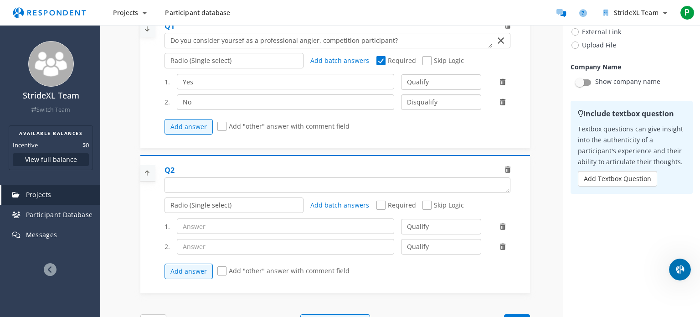
scroll to position [36, 0]
click at [246, 191] on textarea "Which of the following categories best describes your firm's total assets under…" at bounding box center [337, 185] width 345 height 15
paste textarea "An advanced hobby angler who is, for example, an instructor or a member of fish…"
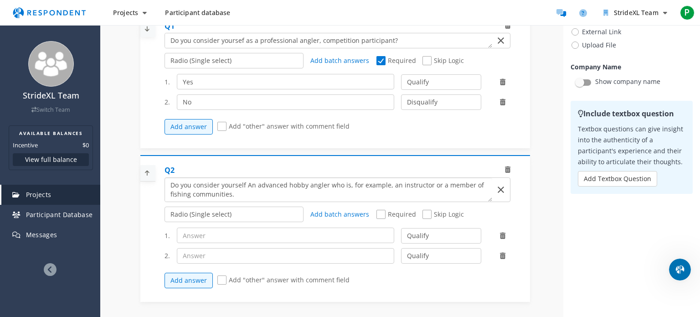
click at [251, 189] on textarea "Which of the following categories best describes your firm's total assets under…" at bounding box center [328, 190] width 327 height 24
click at [247, 202] on textarea "Which of the following categories best describes your firm's total assets under…" at bounding box center [328, 190] width 327 height 24
type textarea "Do you consider yourself an advanced hobby angler who is, for example, an instr…"
click at [218, 46] on textarea "Which of the following categories best describes your firm's total assets under…" at bounding box center [328, 40] width 327 height 15
click at [429, 48] on textarea "Which of the following categories best describes your firm's total assets under…" at bounding box center [328, 40] width 327 height 15
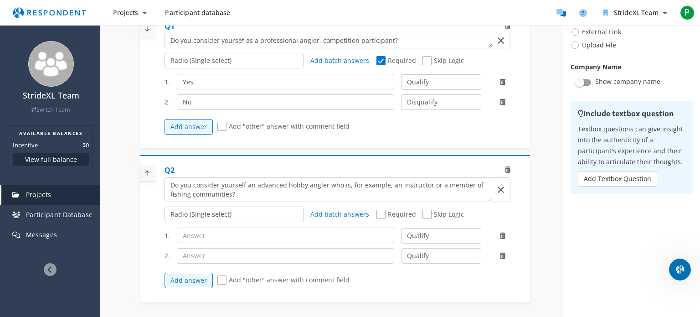
click at [228, 199] on textarea "Which of the following categories best describes your firm's total assets under…" at bounding box center [328, 190] width 327 height 24
click at [280, 189] on textarea "To enrich screen reader interactions, please activate Accessibility in Grammarl…" at bounding box center [328, 190] width 327 height 24
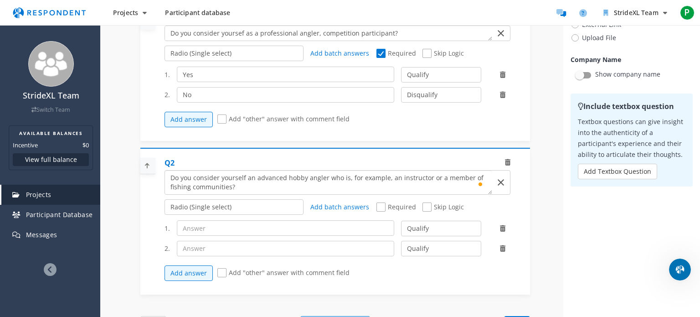
scroll to position [46, 0]
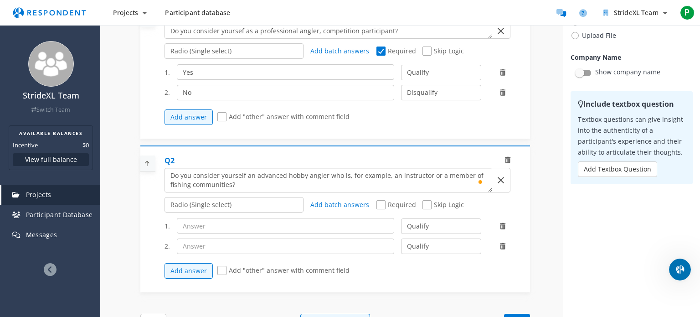
click at [274, 192] on textarea "To enrich screen reader interactions, please activate Accessibility in Grammarl…" at bounding box center [328, 180] width 327 height 24
click at [389, 38] on textarea "Which of the following categories best describes your firm's total assets under…" at bounding box center [328, 31] width 327 height 15
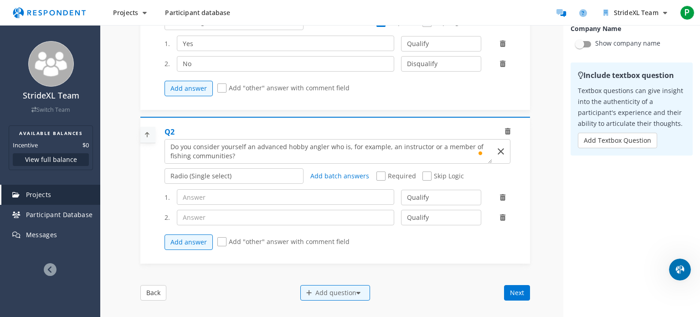
scroll to position [77, 0]
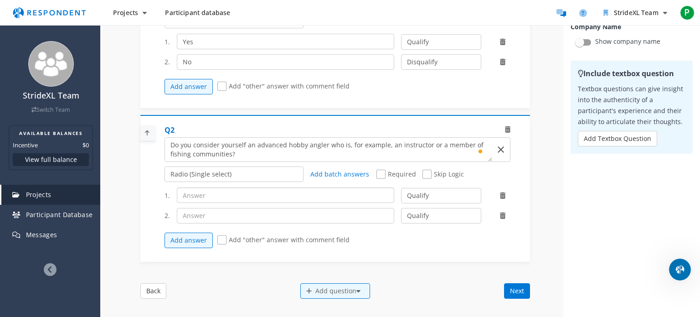
click at [249, 203] on input "text" at bounding box center [286, 195] width 218 height 16
type input "Yes"
click at [218, 223] on input "text" at bounding box center [286, 216] width 218 height 16
type input "No"
click at [437, 214] on div "1. Yes Qualify Disqualify 2. No Qualify Disqualify Add answer Add "other" answe…" at bounding box center [341, 218] width 353 height 70
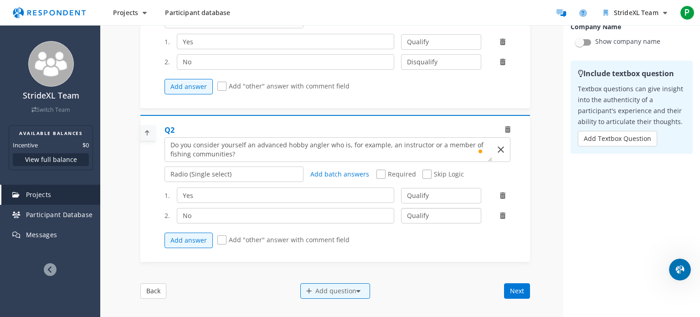
click at [444, 221] on select "Qualify Disqualify" at bounding box center [441, 216] width 80 height 16
select select "number:2"
click at [401, 215] on select "Qualify Disqualify" at bounding box center [441, 216] width 80 height 16
click at [345, 299] on div "Add question" at bounding box center [336, 291] width 70 height 16
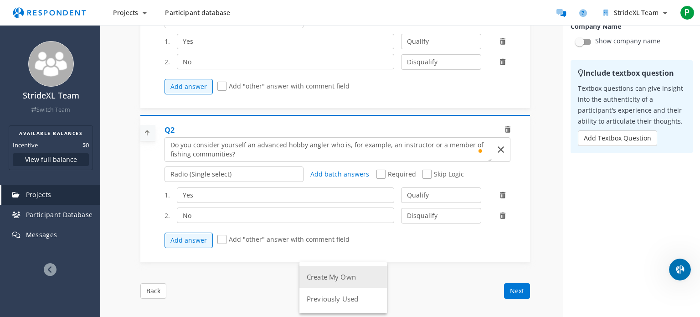
click at [348, 281] on button "Create My Own" at bounding box center [344, 277] width 88 height 22
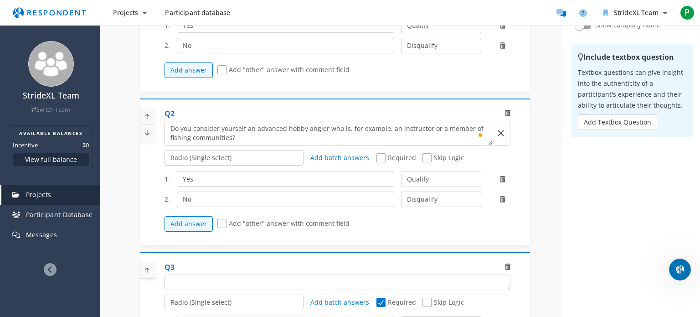
scroll to position [77, 0]
click at [186, 280] on md-autocomplete-wrap at bounding box center [338, 282] width 346 height 16
click at [189, 280] on md-autocomplete-wrap at bounding box center [338, 282] width 346 height 16
paste textarea "A manager of private fisheries/ponds, an instructor, or a manager of fishing lo…"
drag, startPoint x: 202, startPoint y: 287, endPoint x: 193, endPoint y: 288, distance: 9.2
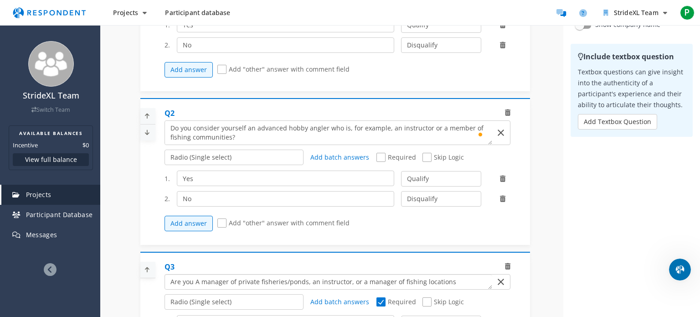
click at [197, 289] on textarea "Which of the following categories best describes your firm's total assets under…" at bounding box center [328, 282] width 327 height 15
click at [197, 287] on textarea "Which of the following categories best describes your firm's total assets under…" at bounding box center [328, 282] width 327 height 15
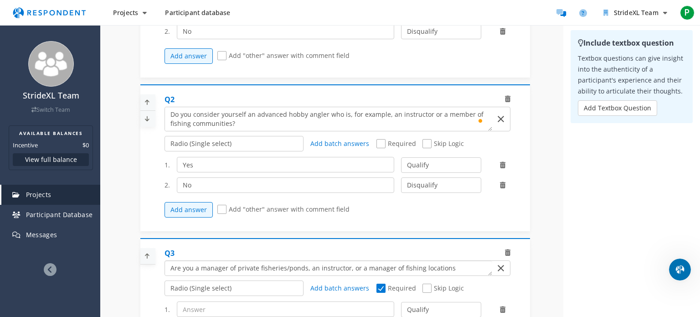
scroll to position [150, 0]
click at [461, 275] on textarea "Which of the following categories best describes your firm's total assets under…" at bounding box center [328, 267] width 327 height 15
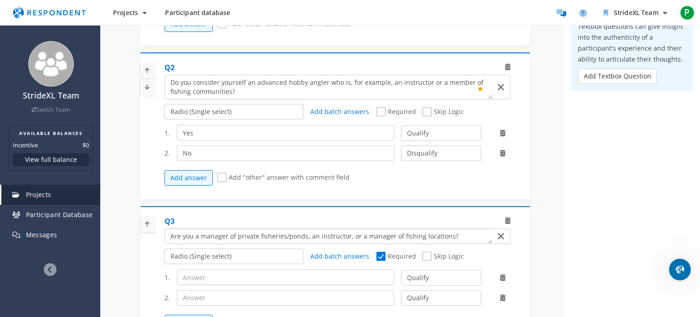
scroll to position [184, 0]
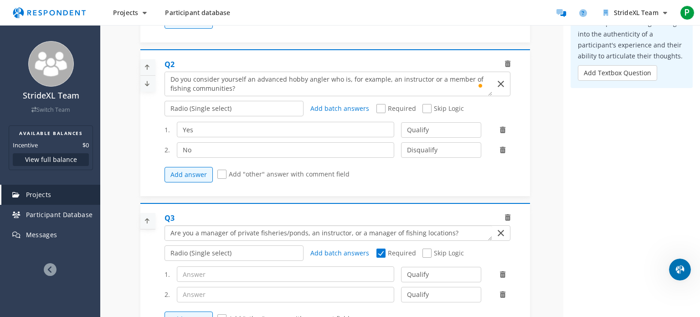
type textarea "Are you a manager of private fisheries/ponds, an instructor, or a manager of fi…"
click at [206, 282] on input "text" at bounding box center [286, 274] width 218 height 16
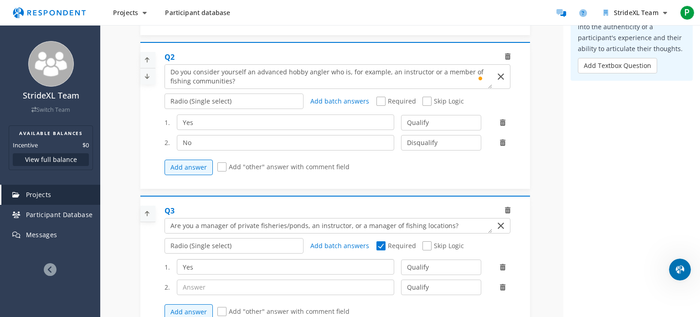
scroll to position [199, 0]
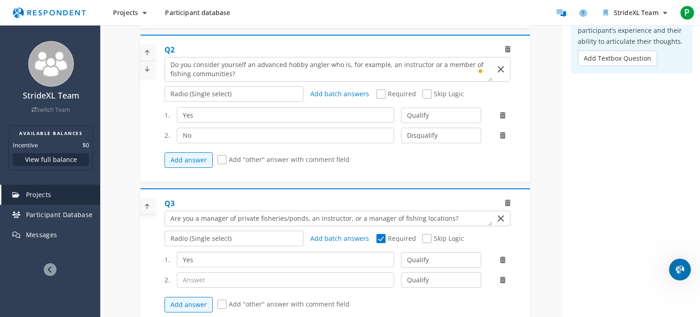
type input "Yes"
click at [208, 288] on input "text" at bounding box center [286, 280] width 218 height 16
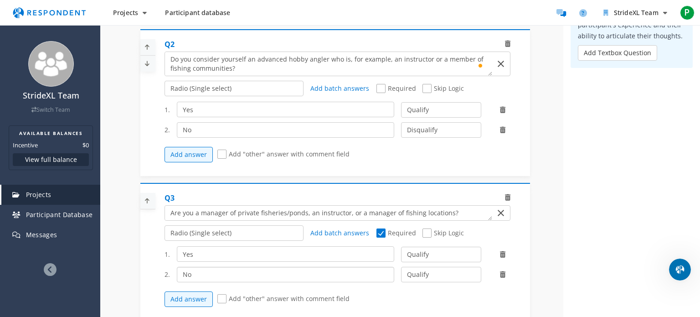
scroll to position [225, 0]
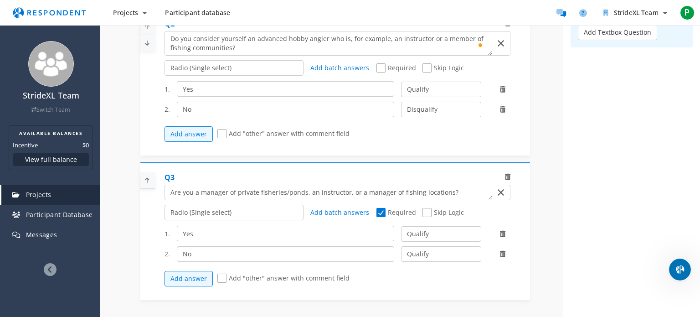
type input "No"
click at [417, 261] on select "Qualify Disqualify" at bounding box center [441, 254] width 80 height 16
select select "number:2"
click at [401, 253] on select "Qualify Disqualify" at bounding box center [441, 254] width 80 height 16
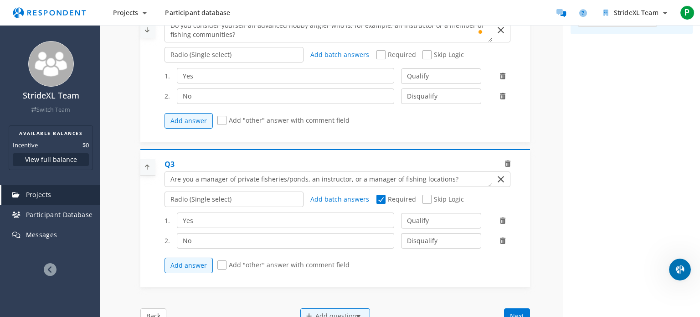
scroll to position [239, 0]
click at [202, 267] on button "Add answer" at bounding box center [189, 264] width 48 height 16
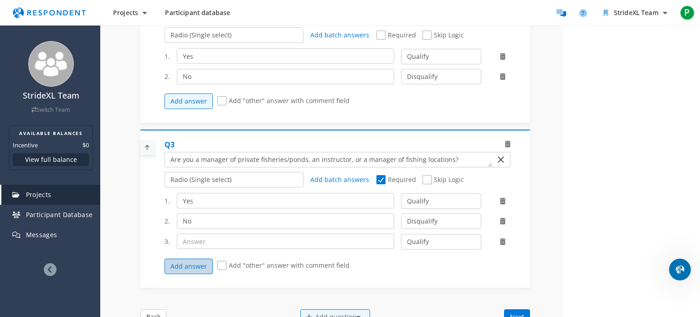
scroll to position [259, 0]
click at [501, 243] on div at bounding box center [502, 239] width 29 height 9
click at [503, 243] on icon at bounding box center [502, 240] width 5 height 6
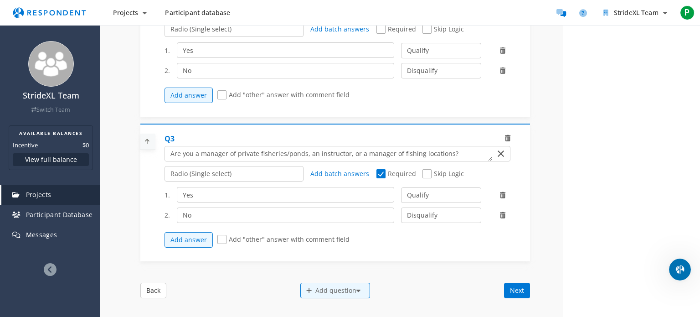
scroll to position [264, 0]
click at [323, 298] on div "Add question" at bounding box center [336, 290] width 70 height 16
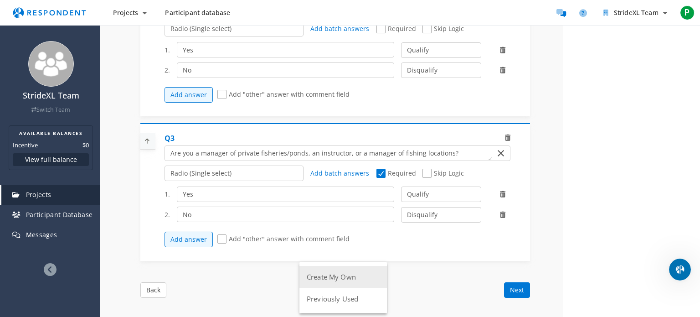
click at [332, 282] on button "Create My Own" at bounding box center [344, 277] width 88 height 22
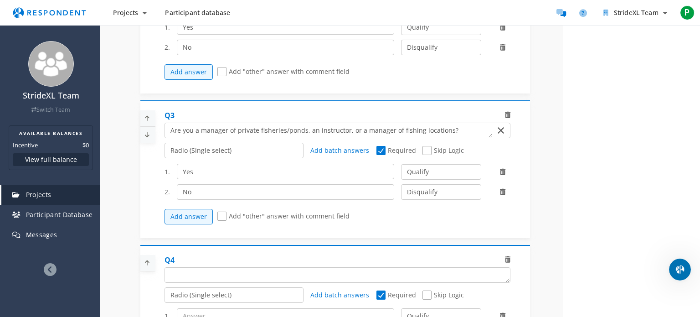
scroll to position [288, 0]
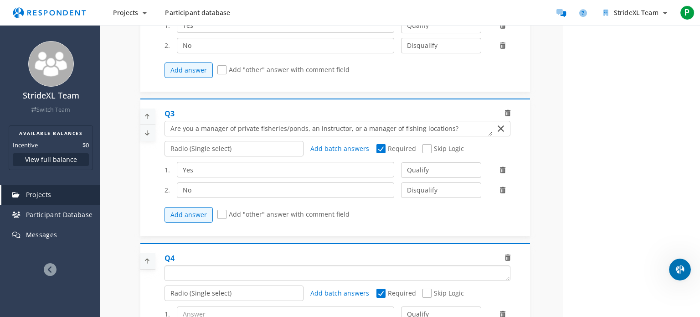
click at [197, 280] on textarea "Which of the following categories best describes your firm's total assets under…" at bounding box center [337, 273] width 345 height 15
paste textarea "A retailer, sales manager, or owner of medium-sized stores or e-shops selling f…"
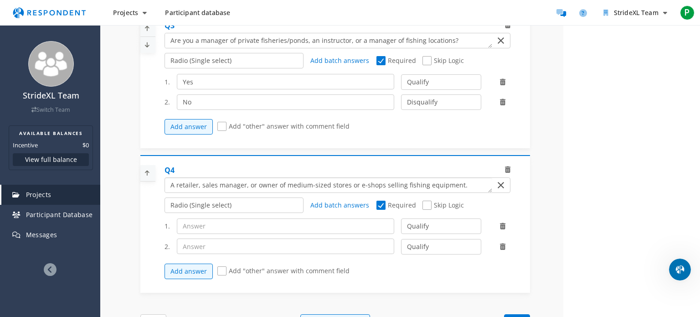
scroll to position [381, 0]
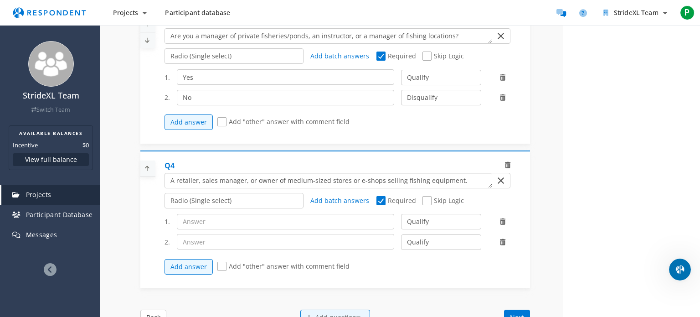
click at [288, 181] on textarea "Which of the following categories best describes your firm's total assets under…" at bounding box center [328, 180] width 327 height 15
click at [339, 188] on textarea "Which of the following categories best describes your firm's total assets under…" at bounding box center [328, 180] width 327 height 15
click at [461, 186] on textarea "Which of the following categories best describes your firm's total assets under…" at bounding box center [328, 180] width 327 height 15
click at [182, 195] on div "Q4 Radio (Single select) Checkbox (Multi select) Multi-line text box Single-lin…" at bounding box center [339, 220] width 358 height 128
click at [185, 187] on textarea "Which of the following categories best describes your firm's total assets under…" at bounding box center [328, 180] width 327 height 15
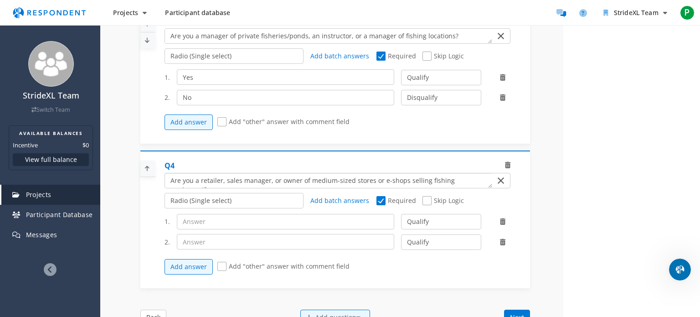
type textarea "Are you a retailer, sales manager, or owner of medium-sized stores or e-shops s…"
click at [218, 229] on input "text" at bounding box center [286, 222] width 218 height 16
type input "Yes"
click at [190, 249] on input "text" at bounding box center [286, 242] width 218 height 16
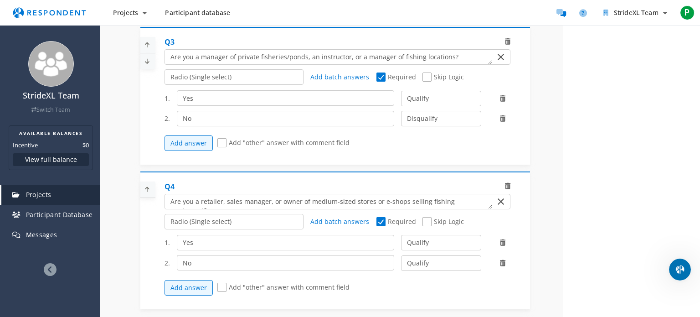
scroll to position [44, 0]
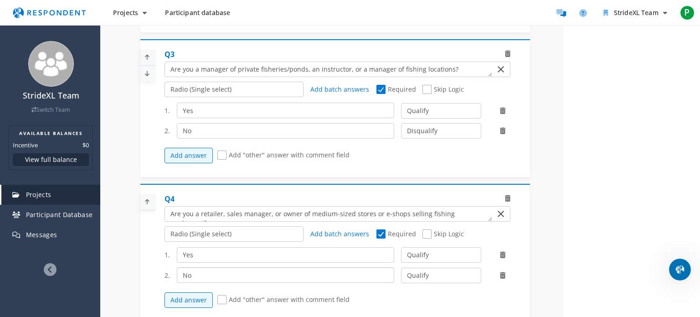
type input "No"
drag, startPoint x: 221, startPoint y: 132, endPoint x: 177, endPoint y: 135, distance: 44.3
click at [177, 135] on input "No" at bounding box center [286, 131] width 218 height 16
type input "No"
click at [460, 135] on select "Qualify Disqualify" at bounding box center [441, 131] width 80 height 16
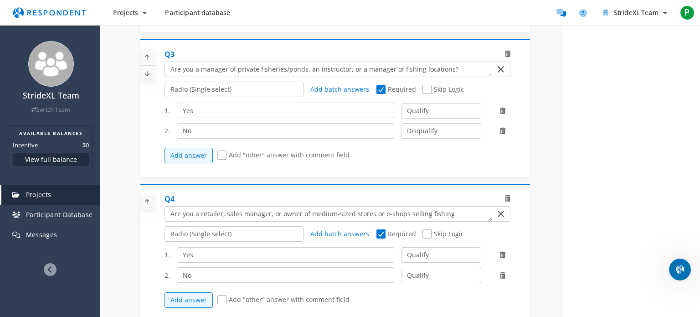
select select "number:1"
click at [401, 130] on select "Qualify Disqualify" at bounding box center [441, 131] width 80 height 16
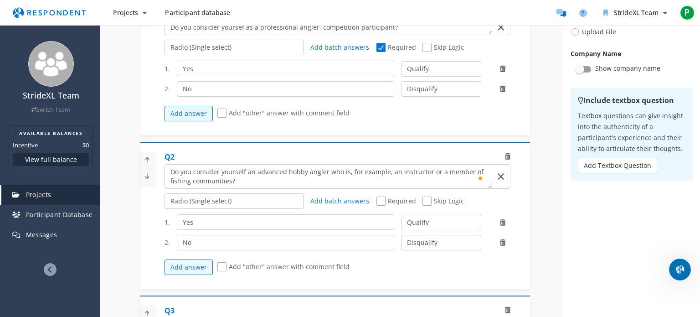
scroll to position [168, 0]
click at [267, 92] on input "No" at bounding box center [286, 90] width 218 height 16
click at [422, 89] on div "2. No Qualify Disqualify" at bounding box center [341, 90] width 353 height 16
click at [424, 97] on select "Qualify Disqualify" at bounding box center [441, 90] width 80 height 16
select select "number:1"
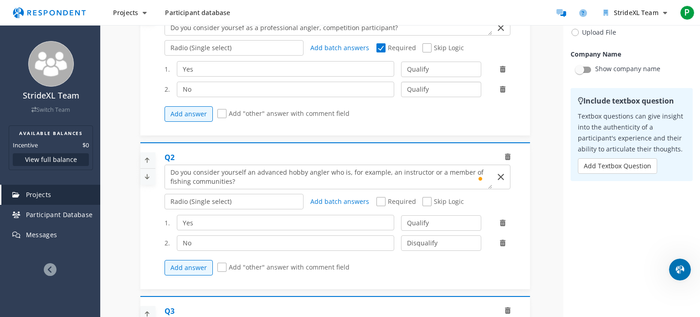
click at [401, 90] on select "Qualify Disqualify" at bounding box center [441, 90] width 80 height 16
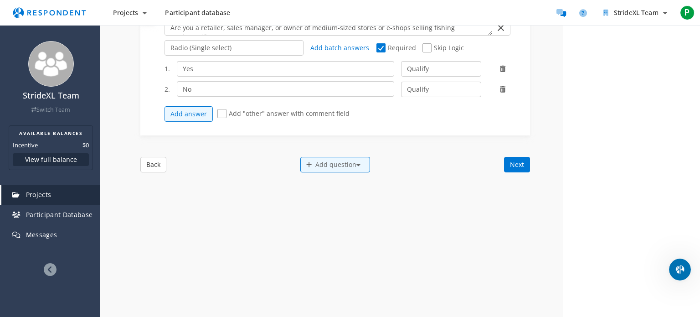
scroll to position [546, 0]
click at [517, 171] on button "Next" at bounding box center [517, 166] width 26 height 16
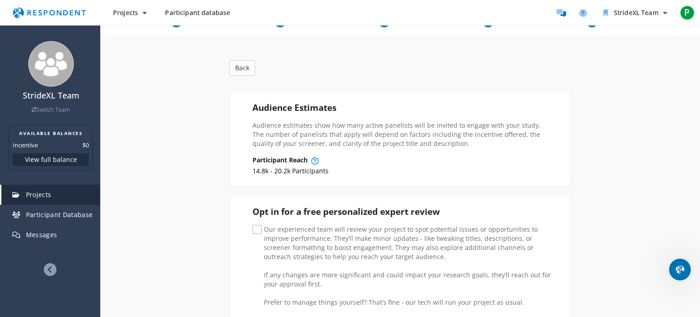
scroll to position [88, 0]
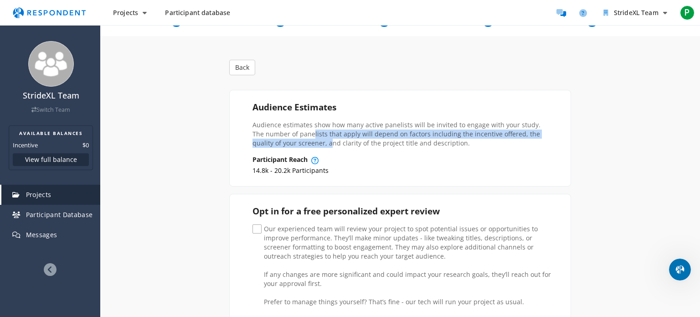
drag, startPoint x: 295, startPoint y: 132, endPoint x: 299, endPoint y: 141, distance: 9.4
click at [299, 141] on p "Audience estimates show how many active panelists will be invited to engage wit…" at bounding box center [402, 133] width 299 height 27
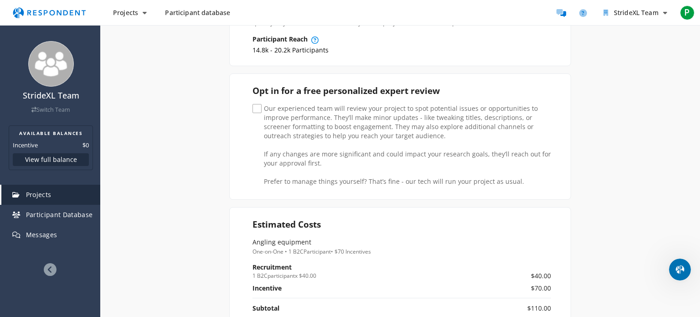
scroll to position [213, 0]
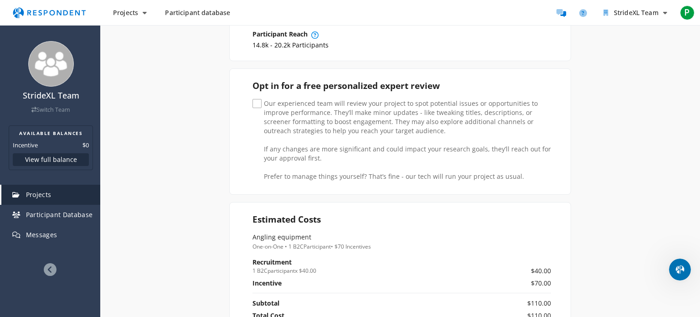
click at [261, 102] on span "Our experienced team will review your project to spot potential issues or oppor…" at bounding box center [402, 104] width 299 height 11
click at [259, 102] on input "Our experienced team will review your project to spot potential issues or oppor…" at bounding box center [256, 104] width 6 height 6
checkbox input "true"
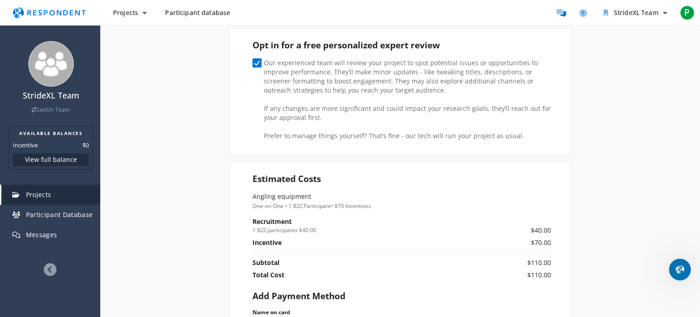
scroll to position [254, 0]
drag, startPoint x: 364, startPoint y: 133, endPoint x: 668, endPoint y: 116, distance: 304.2
click at [668, 116] on div "Details Audience Quotas Questions Summary Internal Project Name * Angling equip…" at bounding box center [400, 258] width 600 height 816
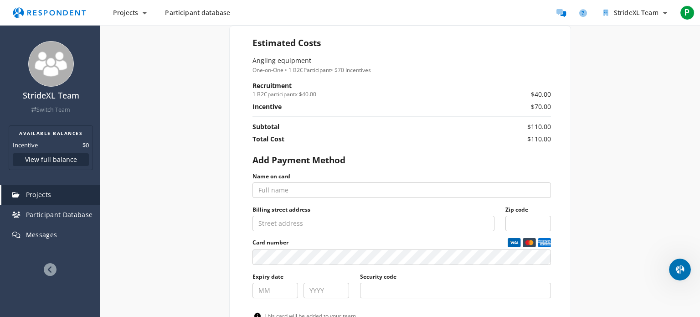
scroll to position [390, 0]
drag, startPoint x: 325, startPoint y: 90, endPoint x: 296, endPoint y: 99, distance: 30.1
click at [296, 99] on th "Recruitment 1 B2C participant x $40.00" at bounding box center [362, 90] width 218 height 21
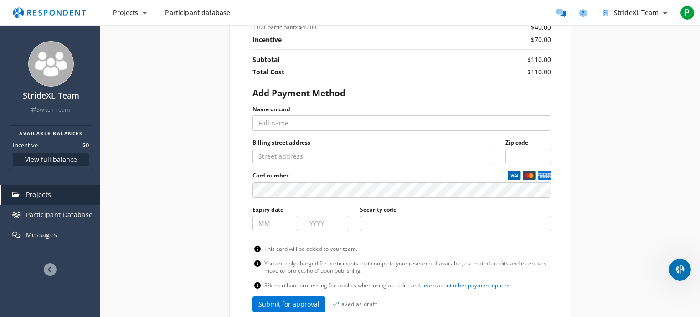
scroll to position [447, 0]
